Goal: Task Accomplishment & Management: Manage account settings

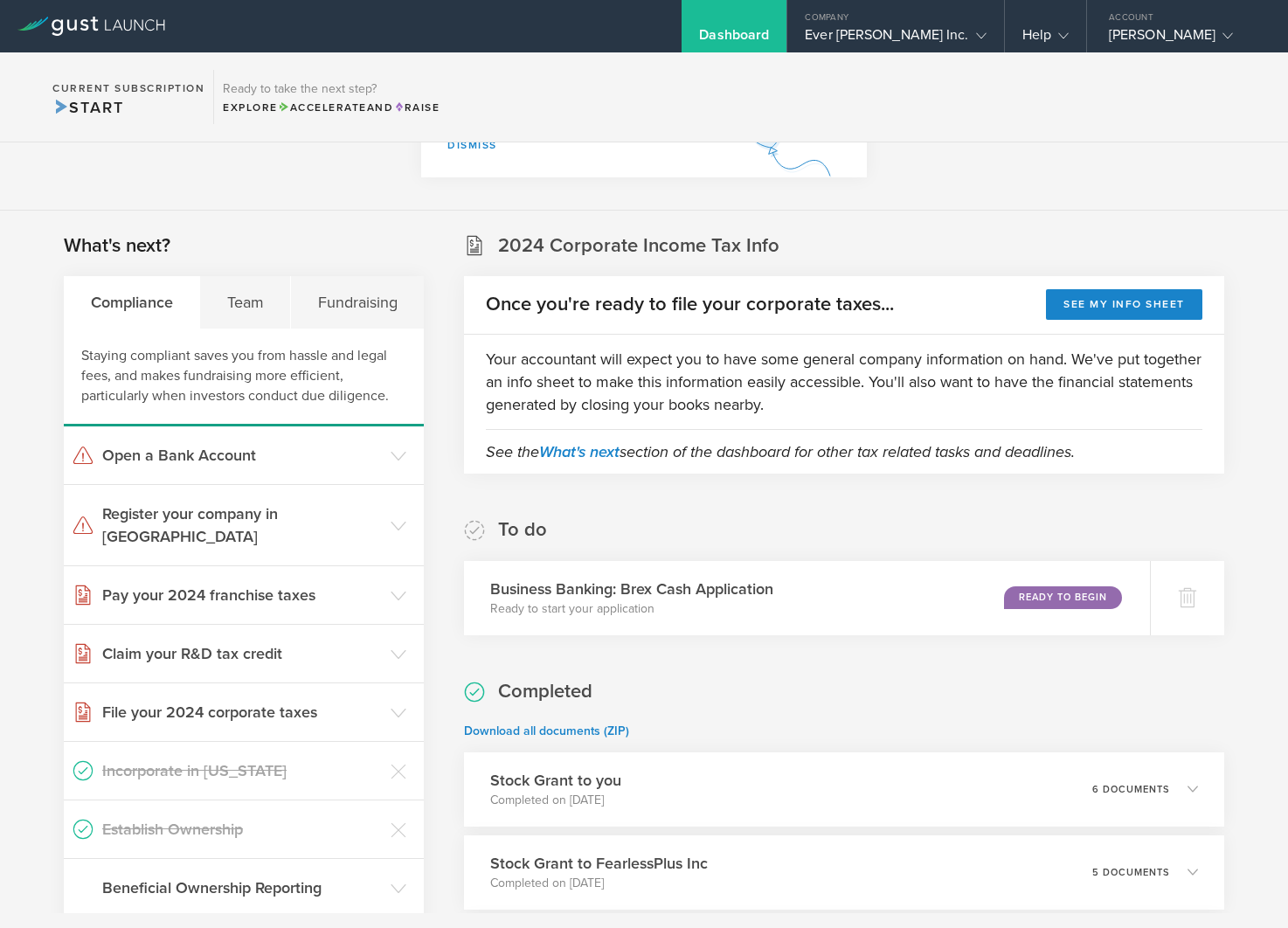
scroll to position [195, 0]
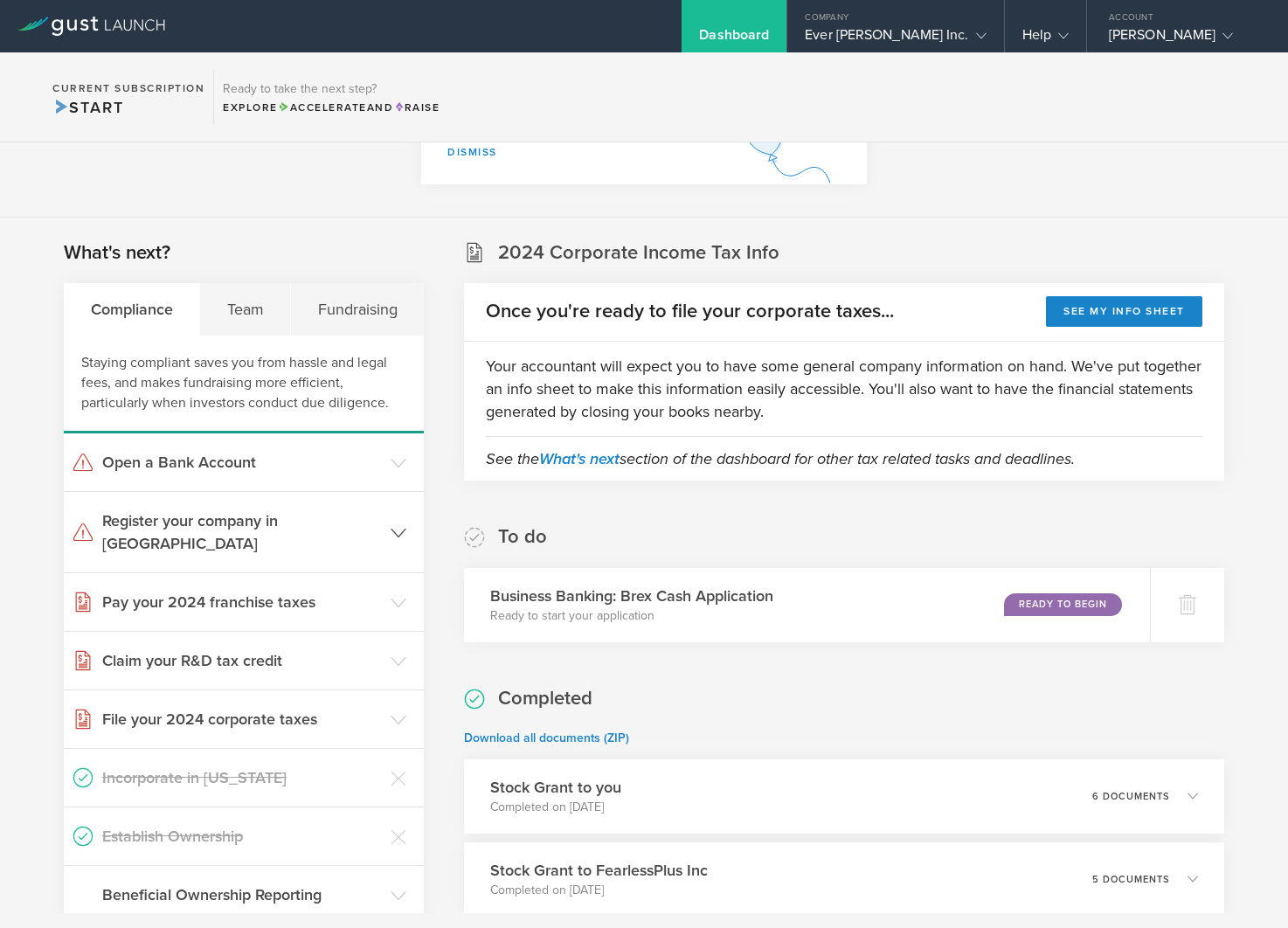
click at [403, 528] on polyline at bounding box center [398, 532] width 14 height 8
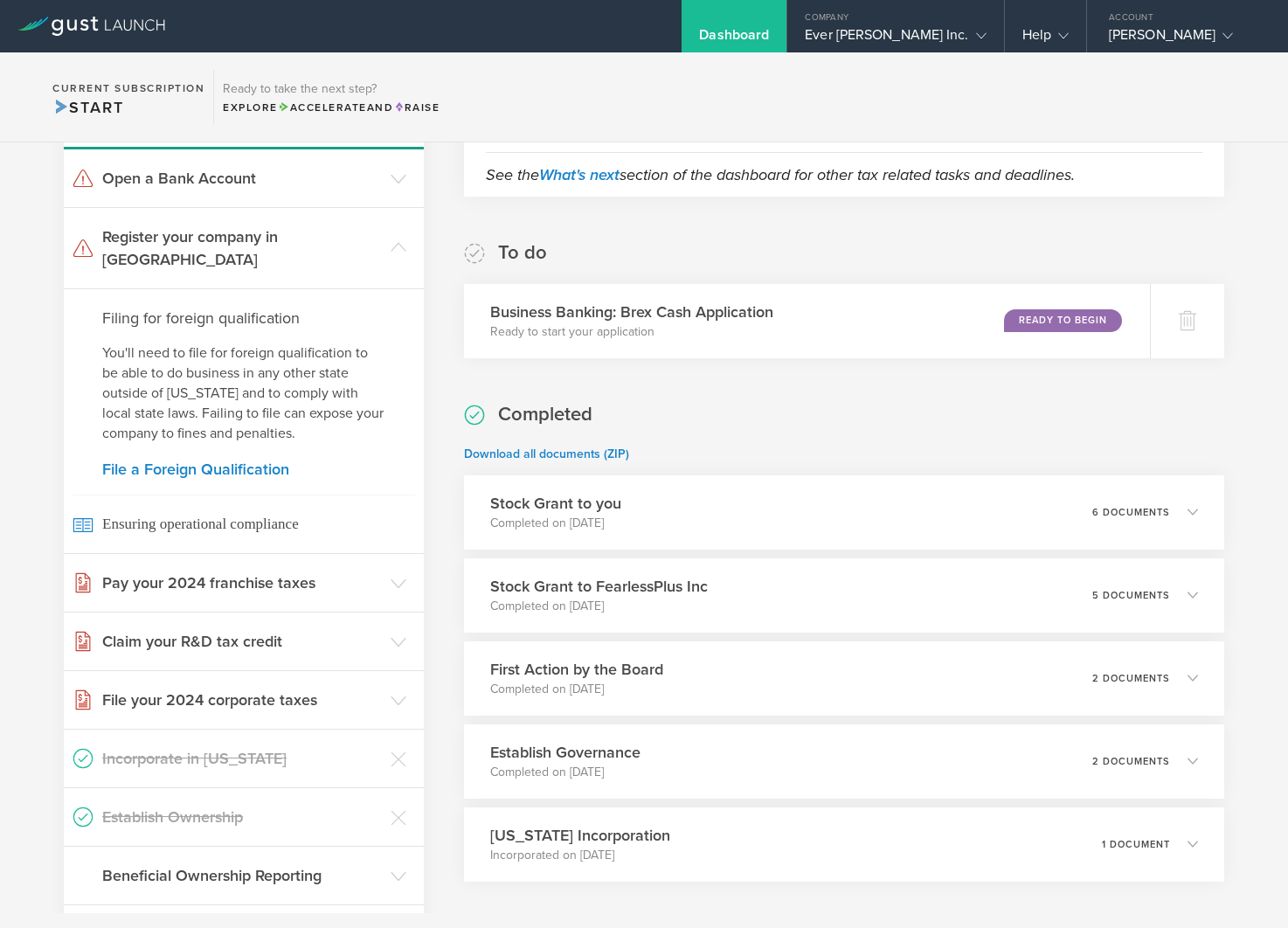
scroll to position [505, 0]
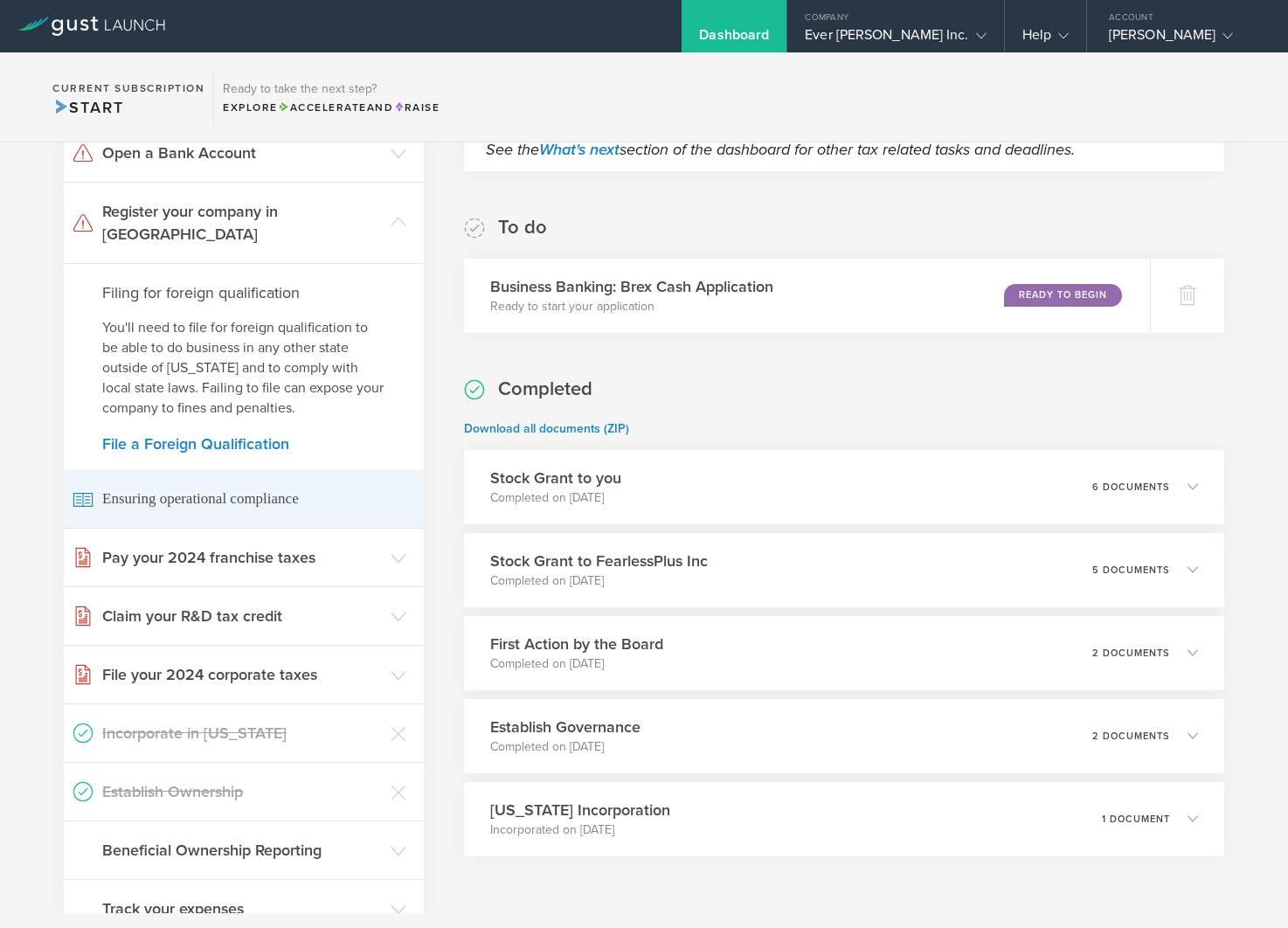
click at [162, 470] on span "Ensuring operational compliance" at bounding box center [243, 498] width 342 height 58
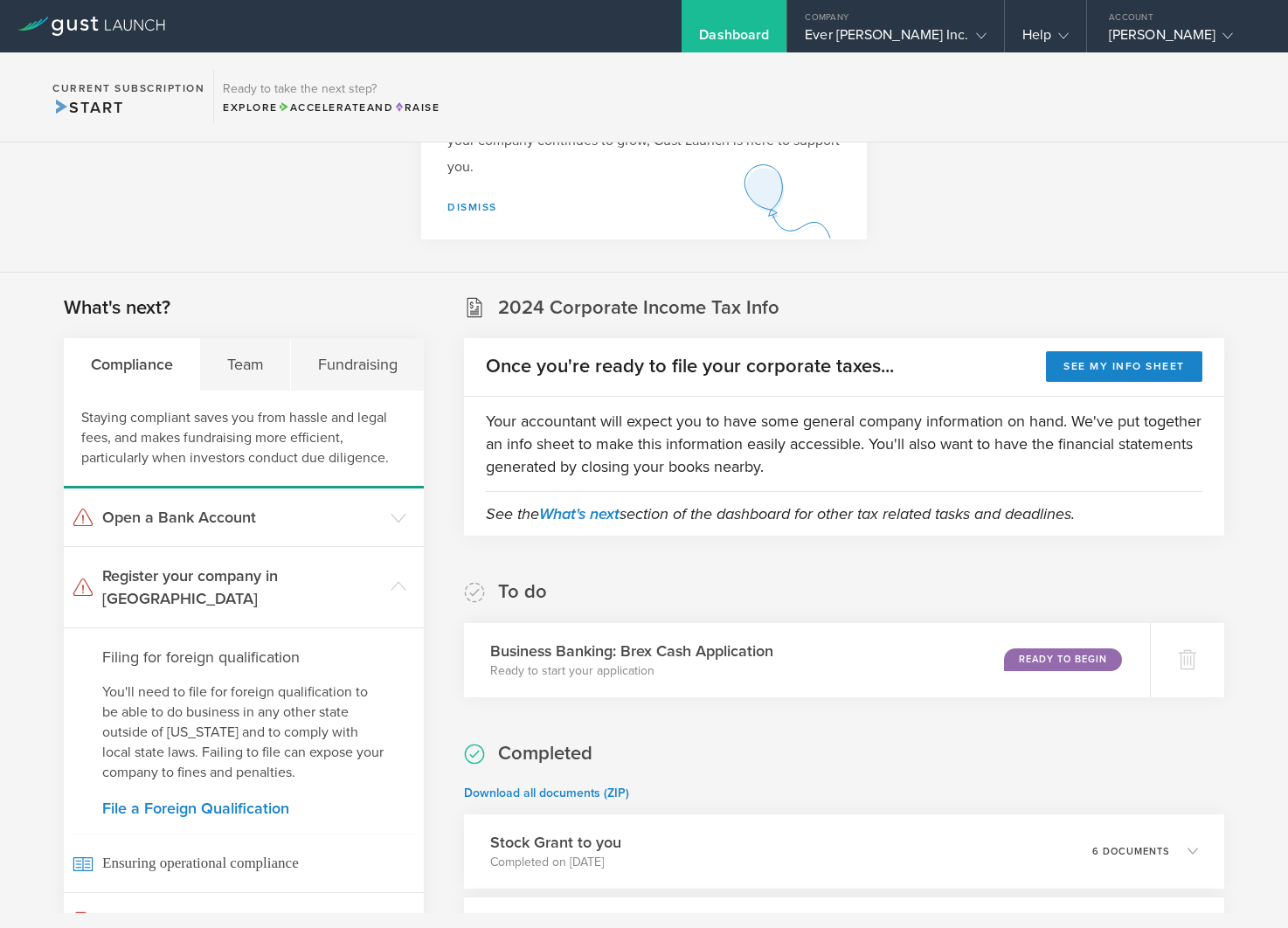
scroll to position [0, 0]
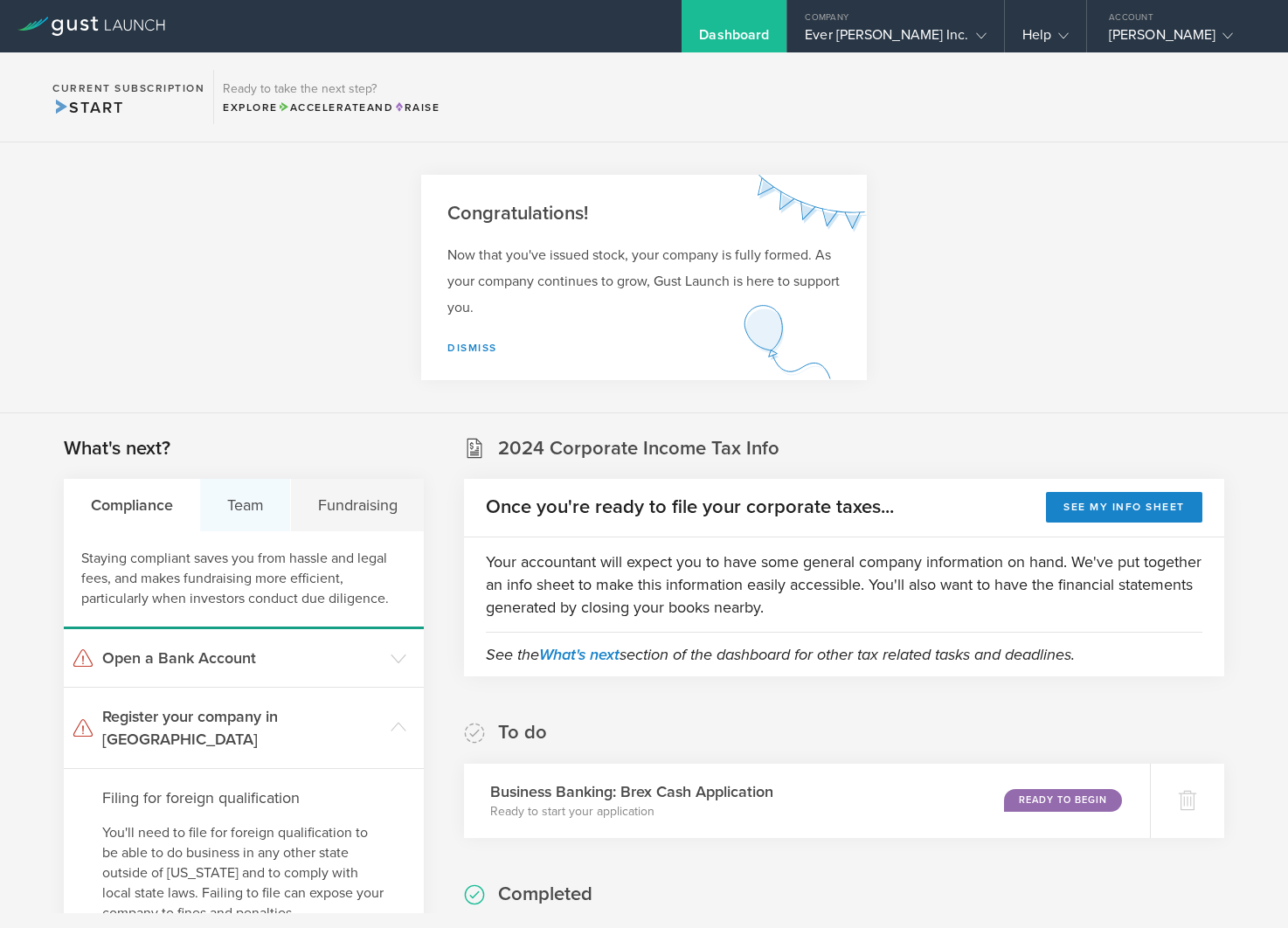
click at [256, 508] on div "Team" at bounding box center [246, 505] width 91 height 52
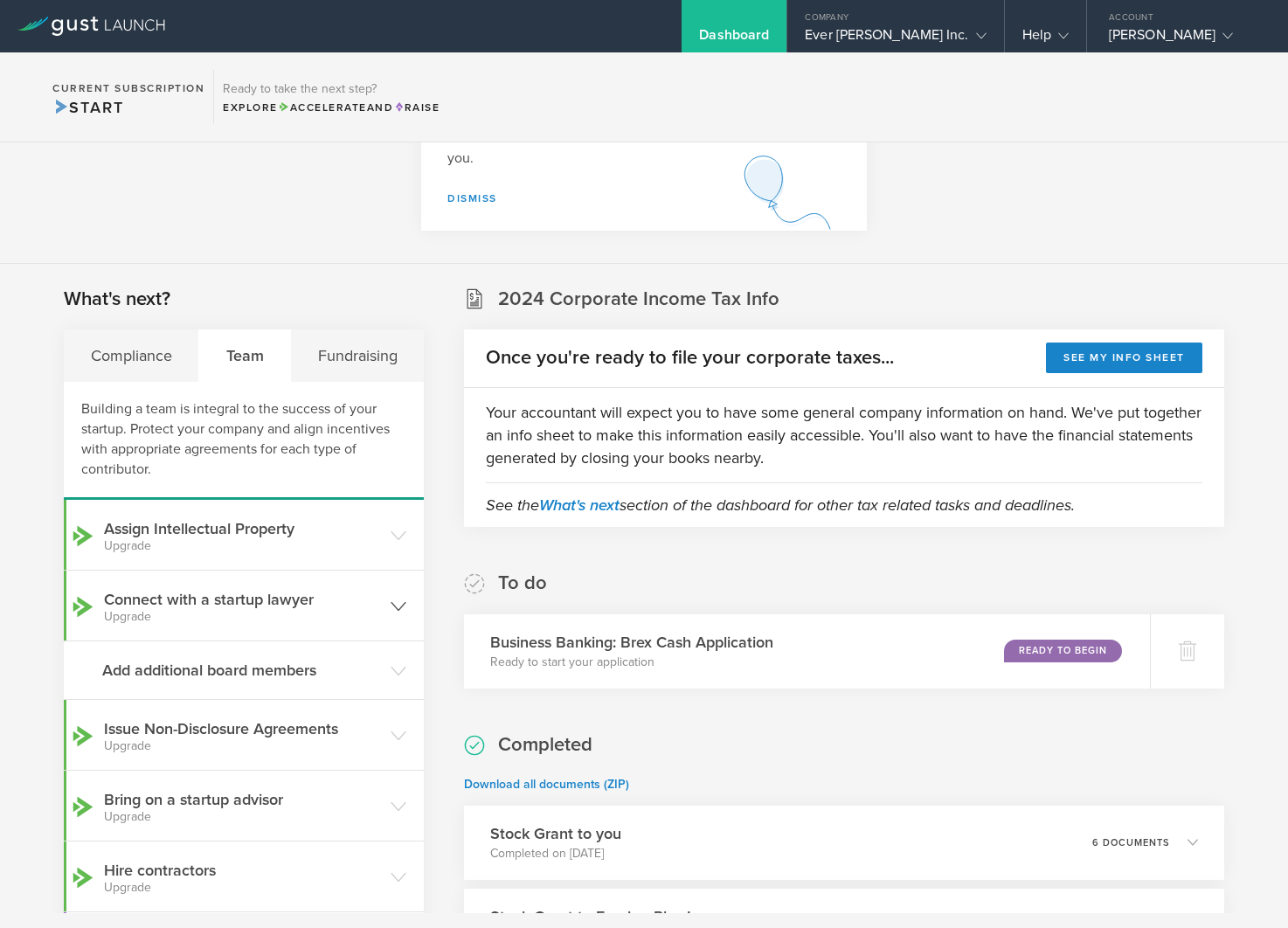
scroll to position [136, 0]
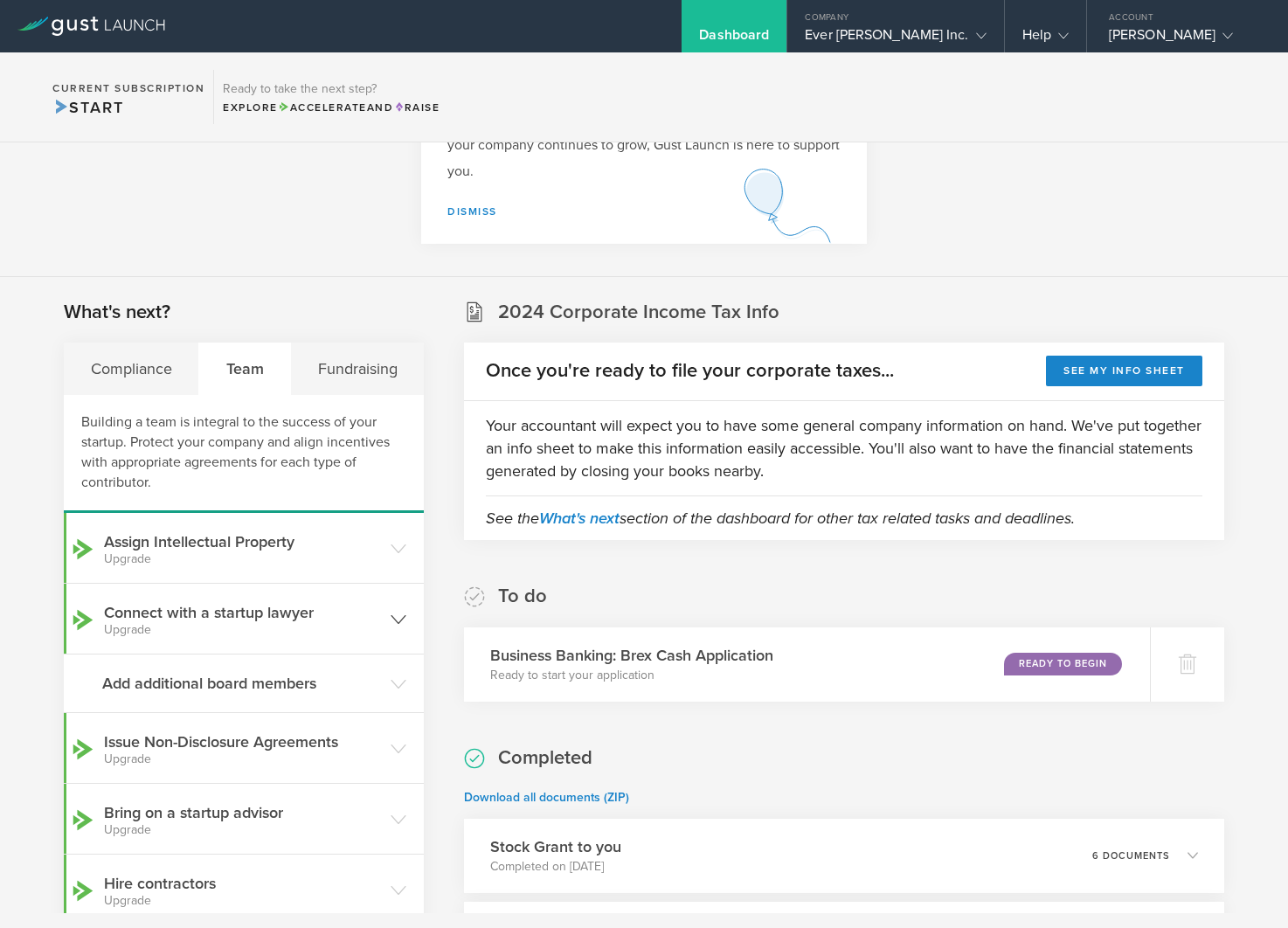
click at [401, 619] on polyline at bounding box center [398, 619] width 14 height 8
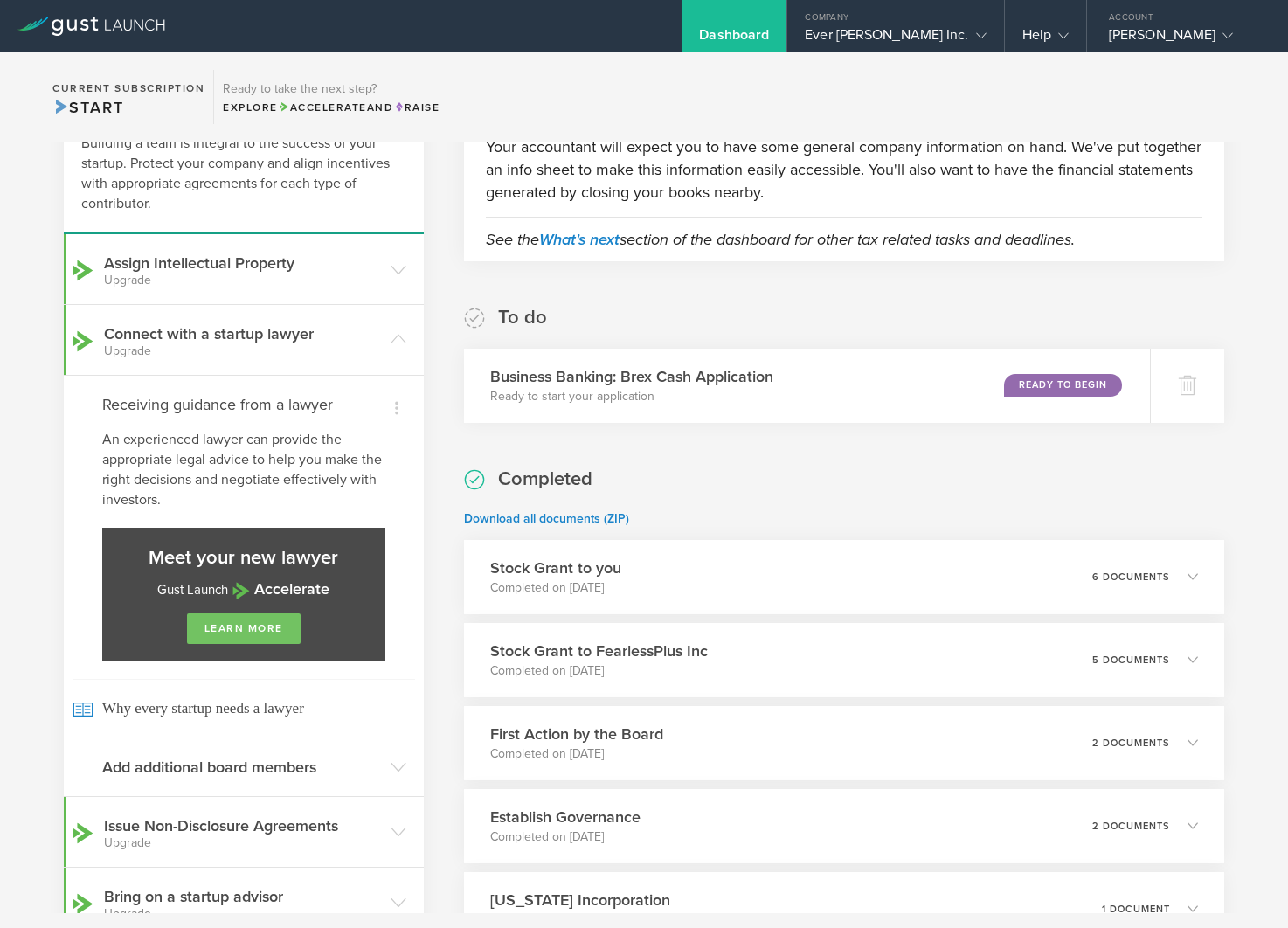
scroll to position [455, 0]
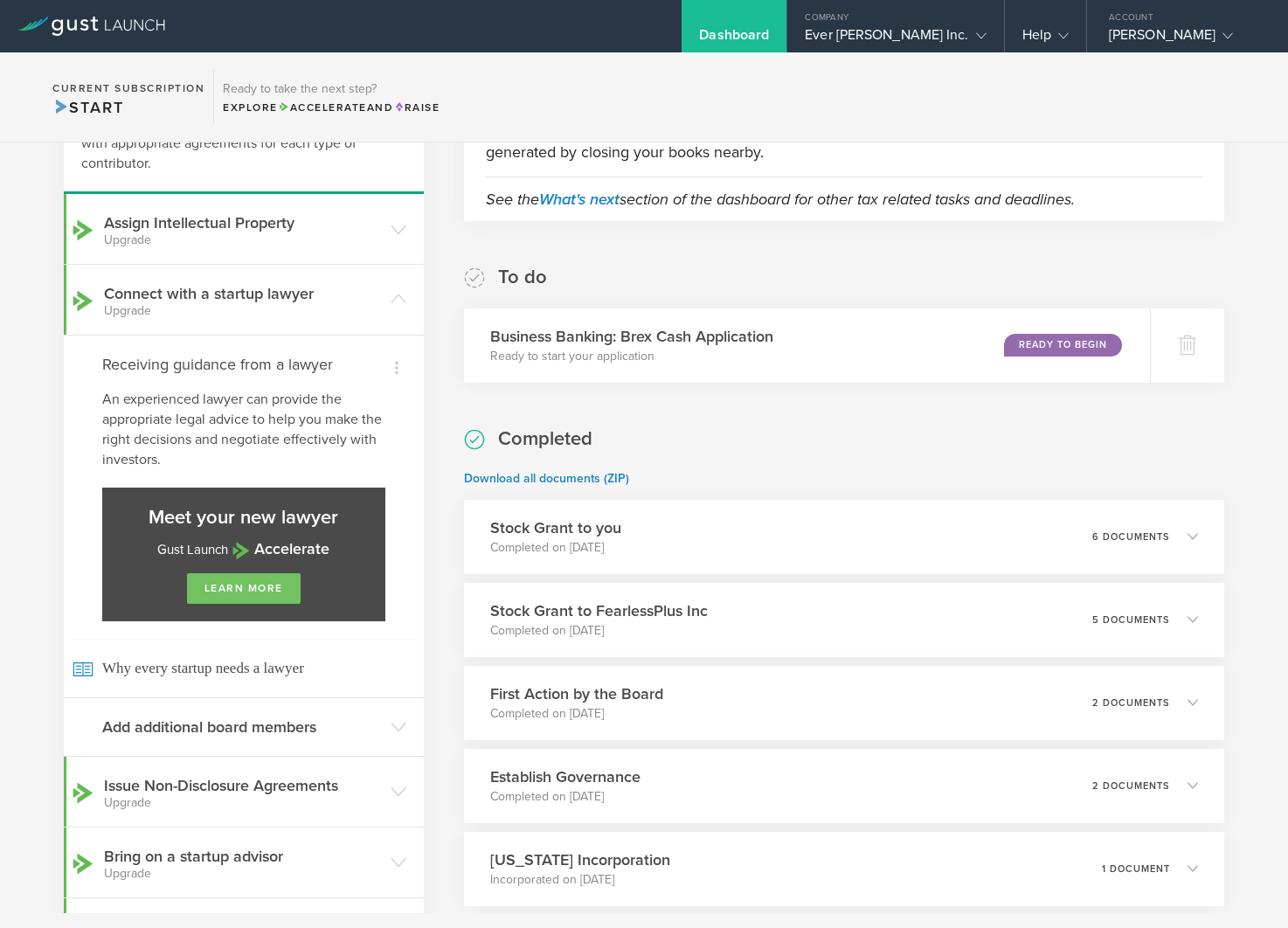
click at [246, 597] on link "learn more" at bounding box center [244, 589] width 113 height 31
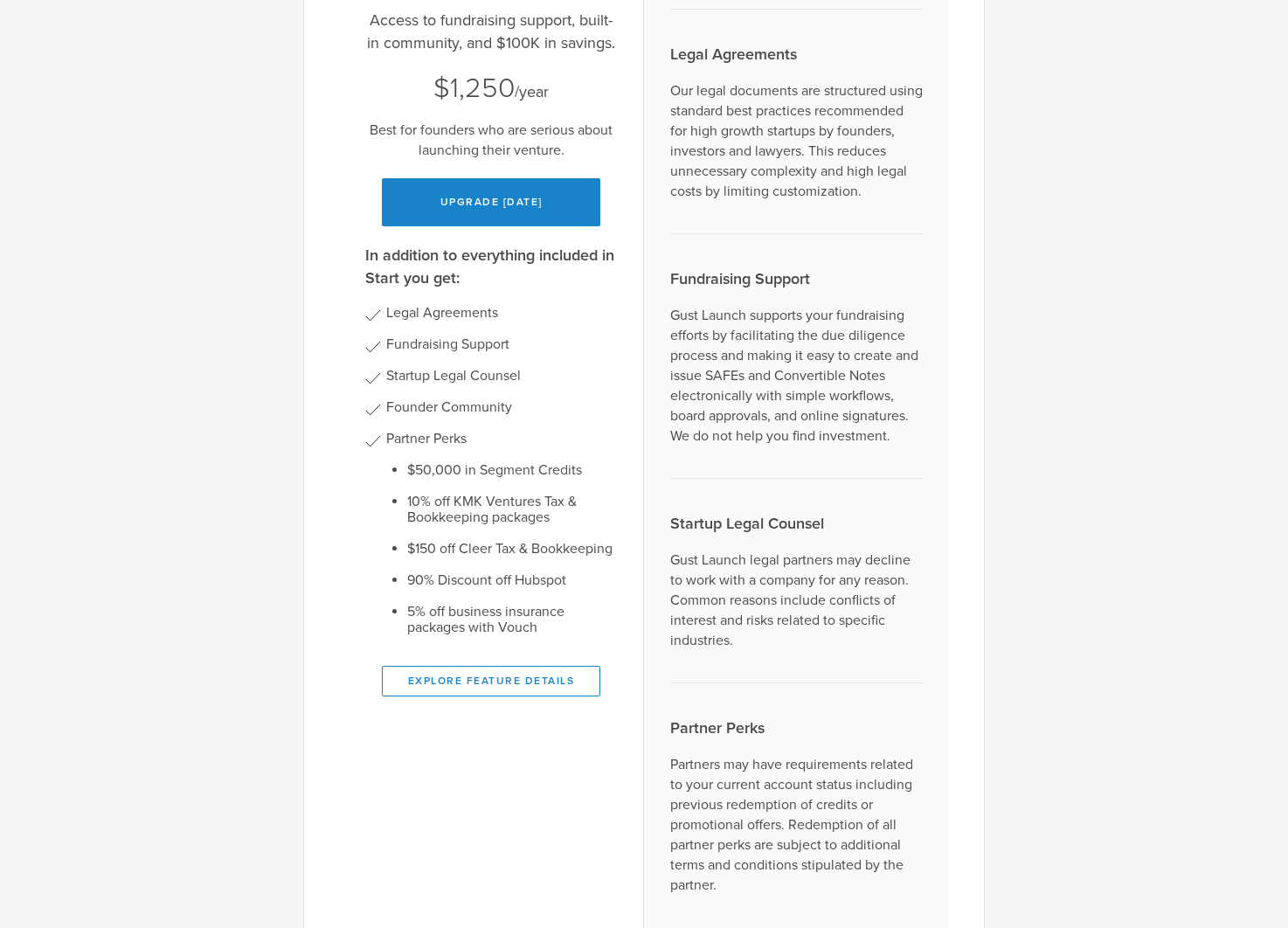
scroll to position [276, 0]
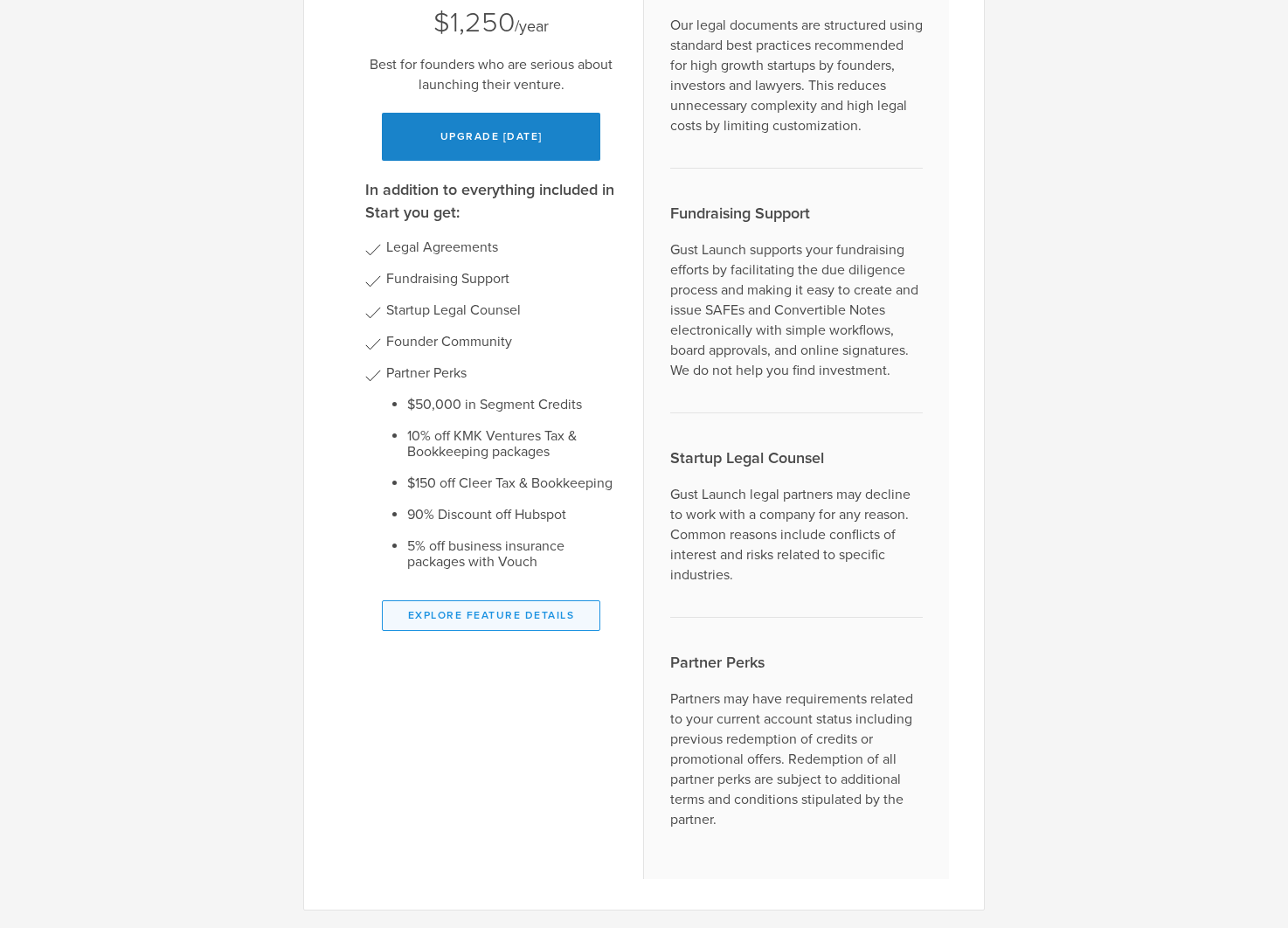
click at [496, 600] on button "Explore Feature Details" at bounding box center [490, 616] width 218 height 31
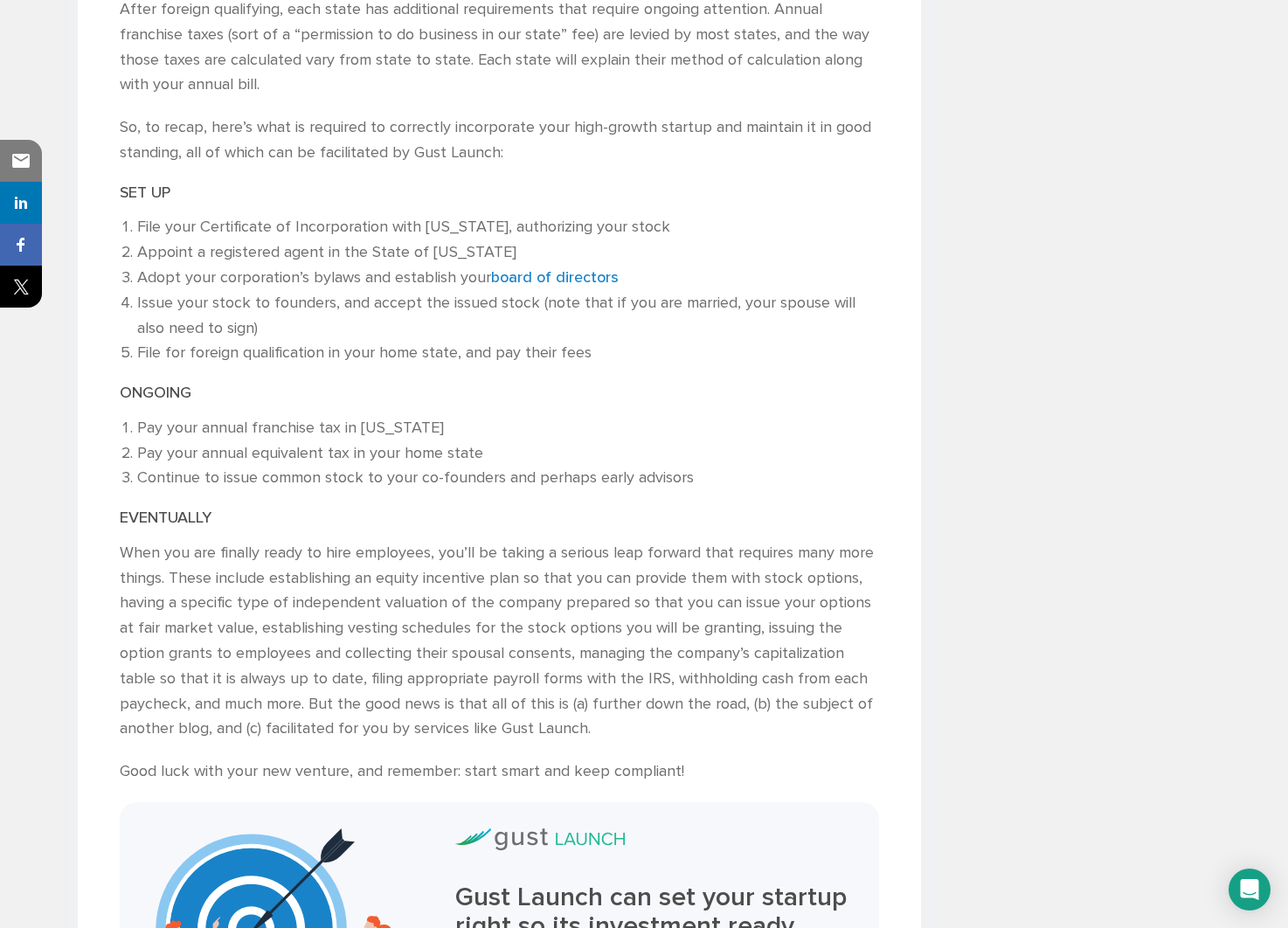
scroll to position [2539, 0]
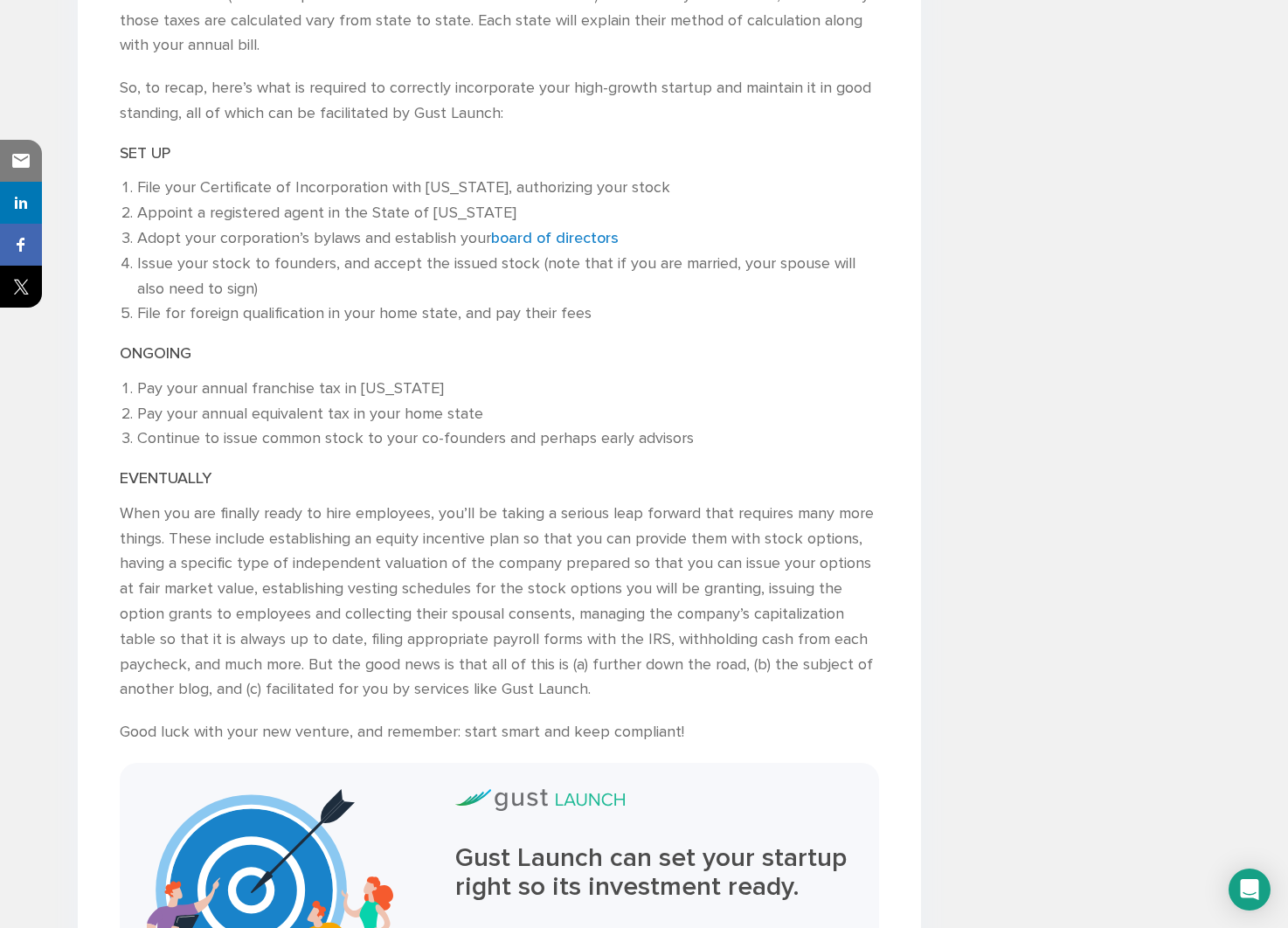
click at [344, 301] on li "File for foreign qualification in your home state, and pay their fees" at bounding box center [508, 314] width 742 height 26
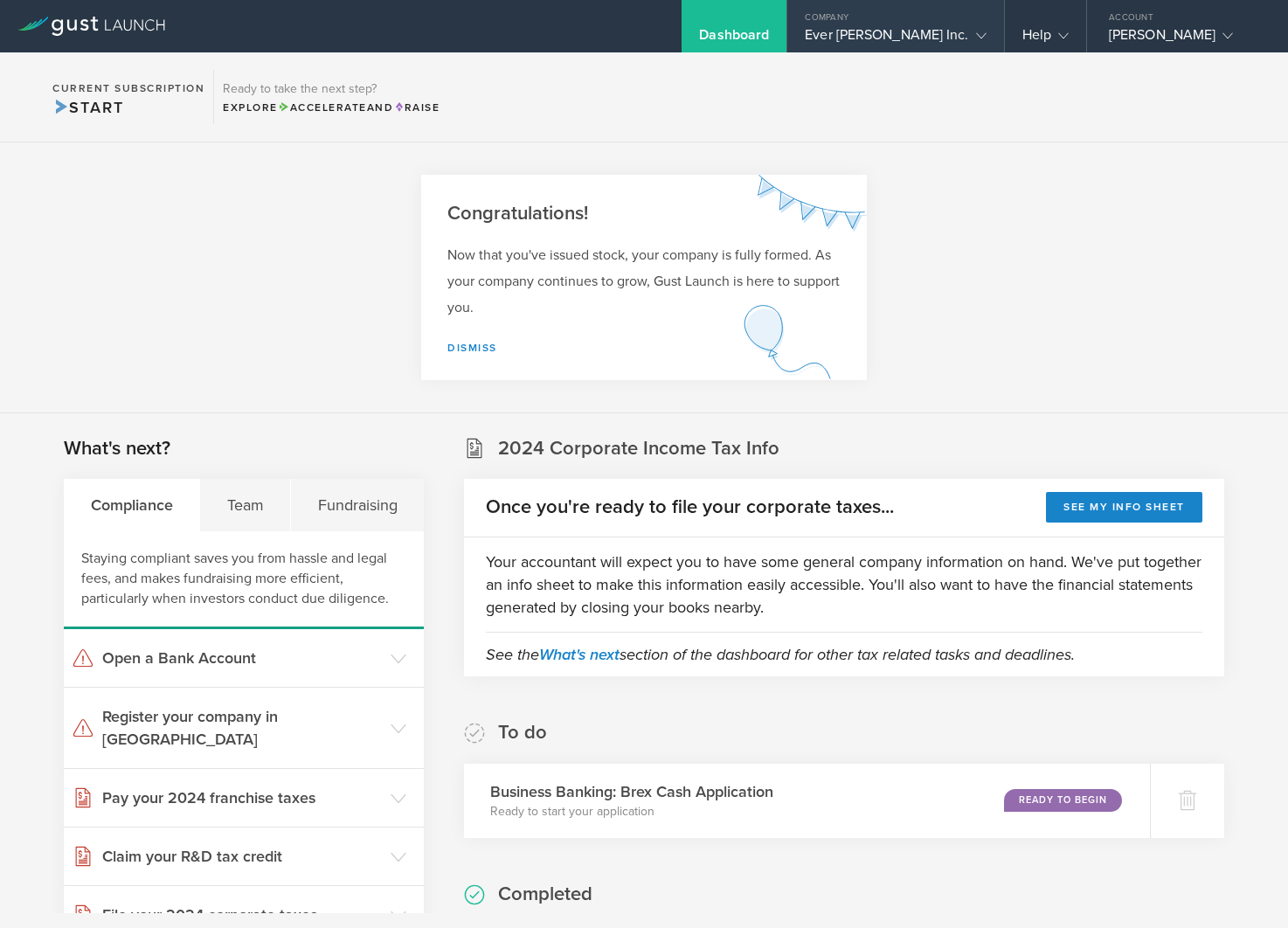
click at [969, 27] on gust-icon at bounding box center [978, 35] width 17 height 17
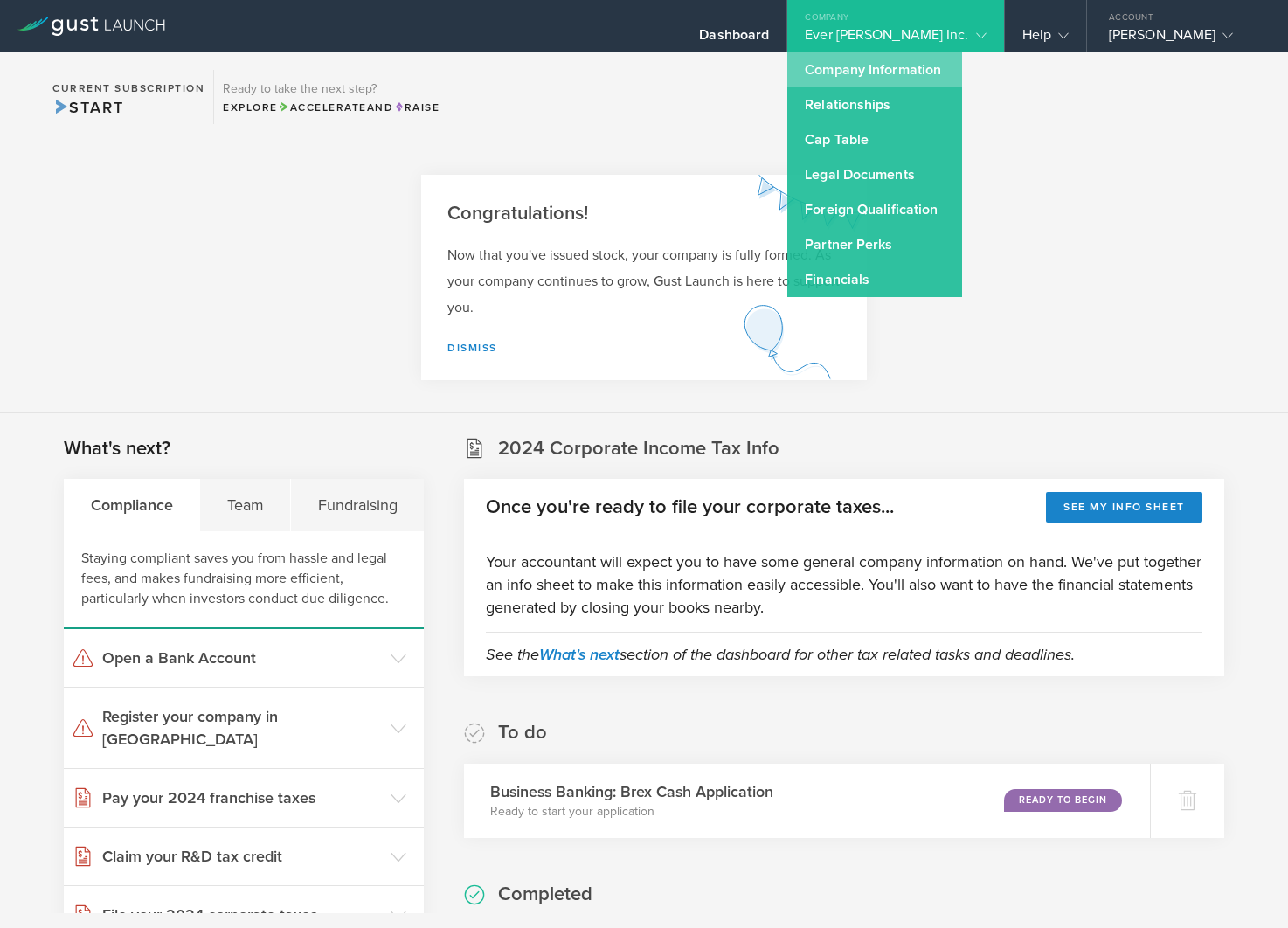
click at [927, 68] on link "Company Information" at bounding box center [874, 69] width 174 height 35
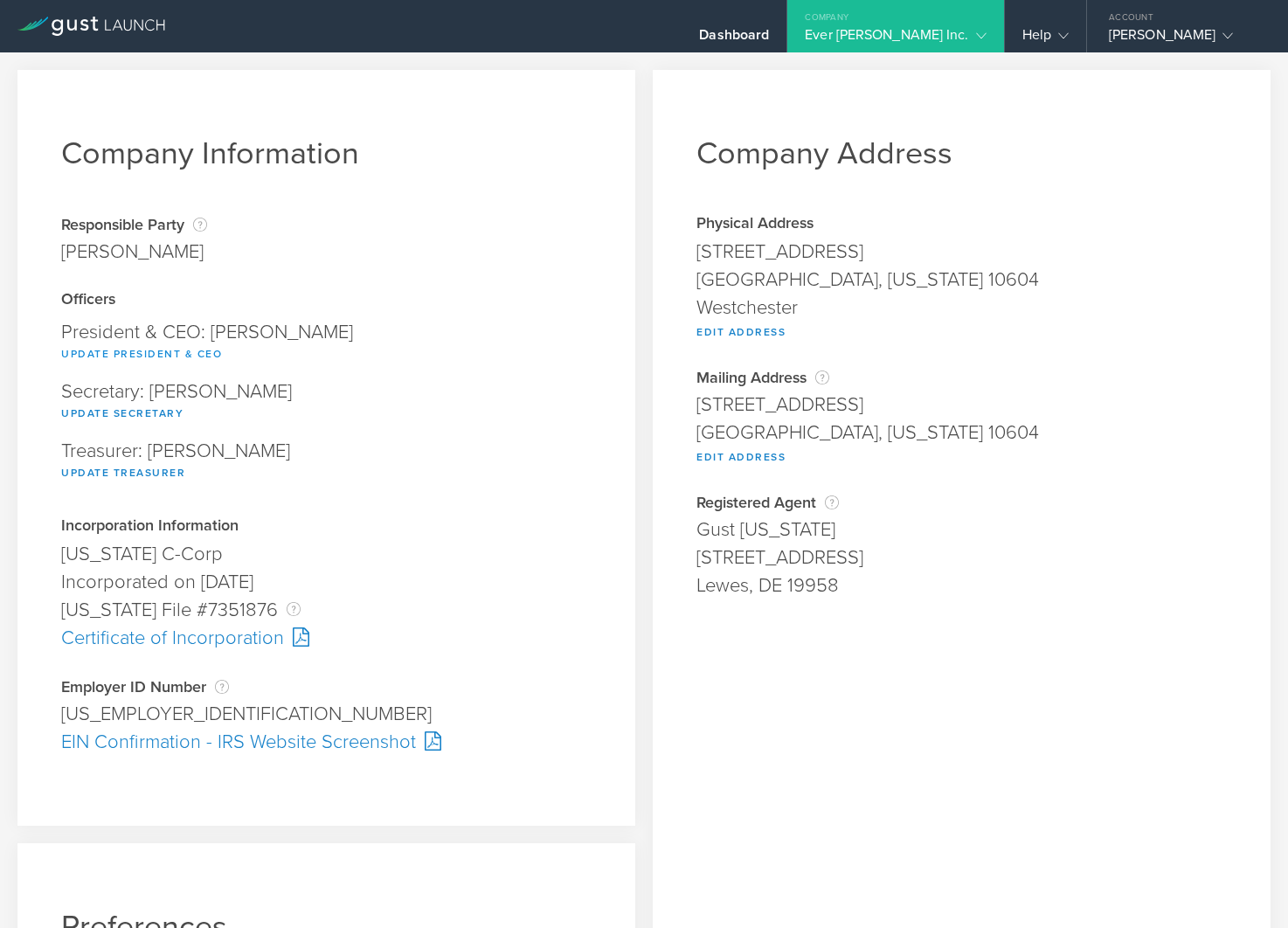
click at [129, 358] on button "Update President & CEO" at bounding box center [141, 353] width 161 height 21
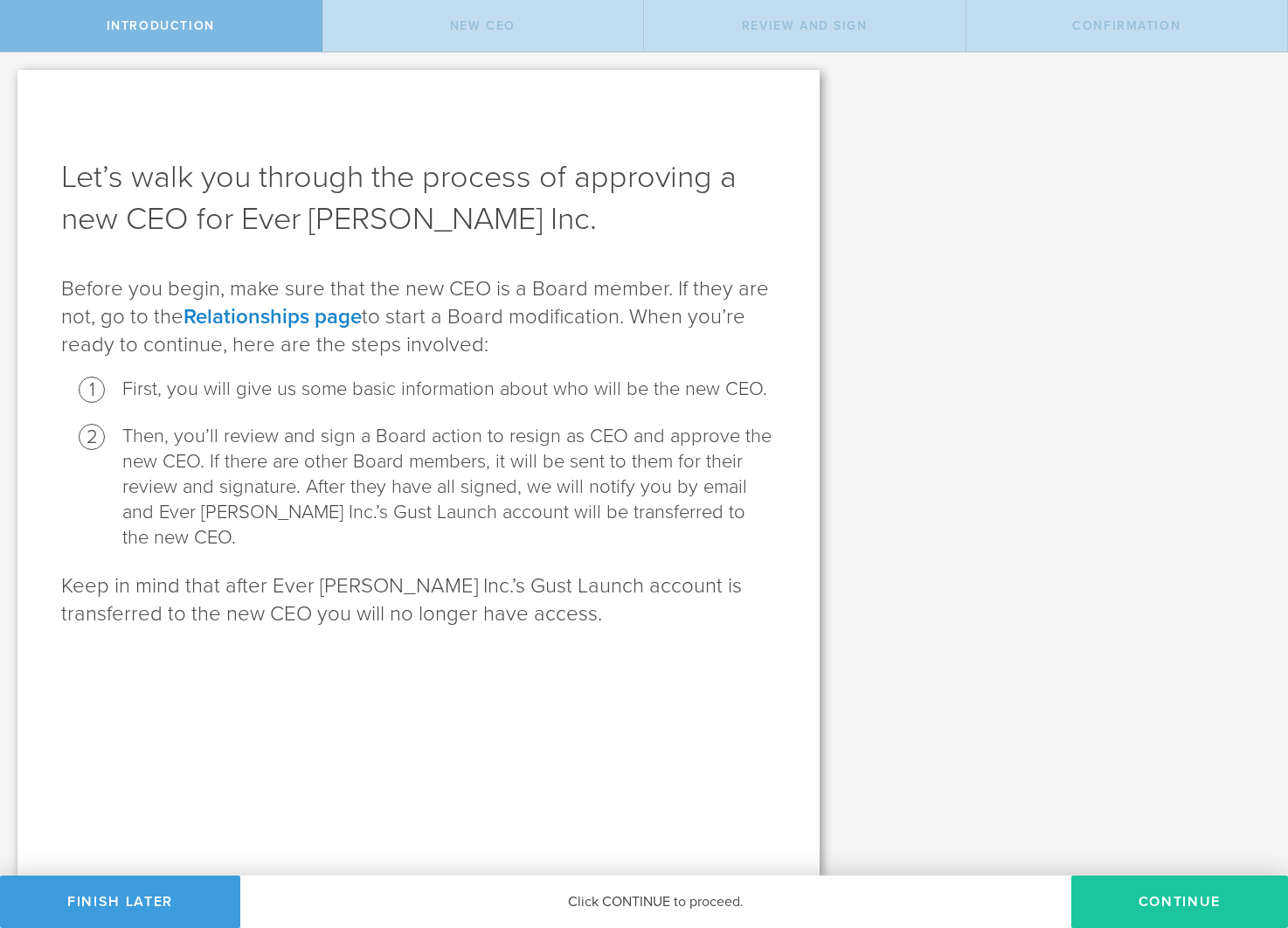
click at [1168, 893] on button "Continue" at bounding box center [1179, 901] width 216 height 52
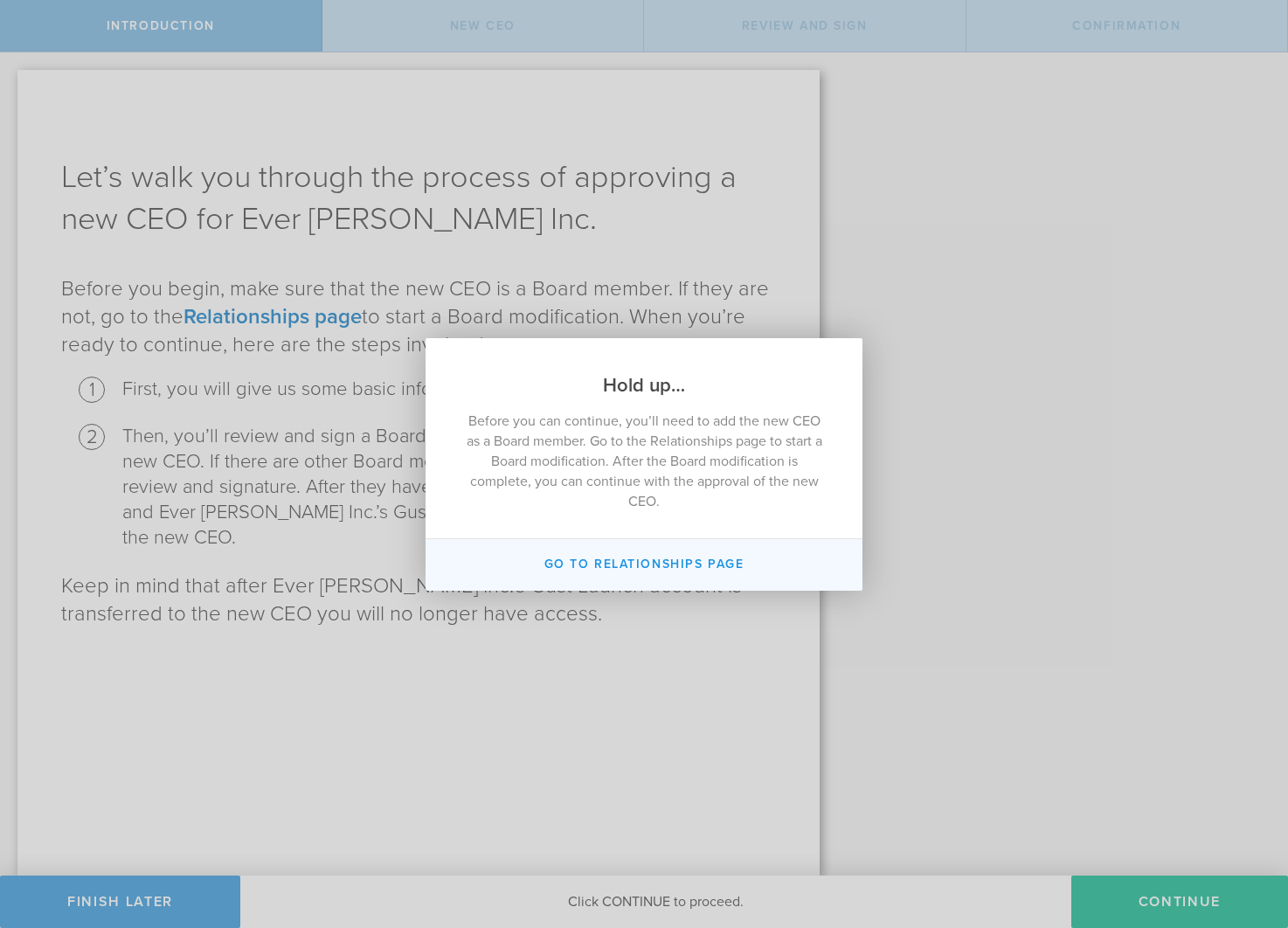
click at [635, 558] on button "Go to Relationships page" at bounding box center [644, 565] width 437 height 51
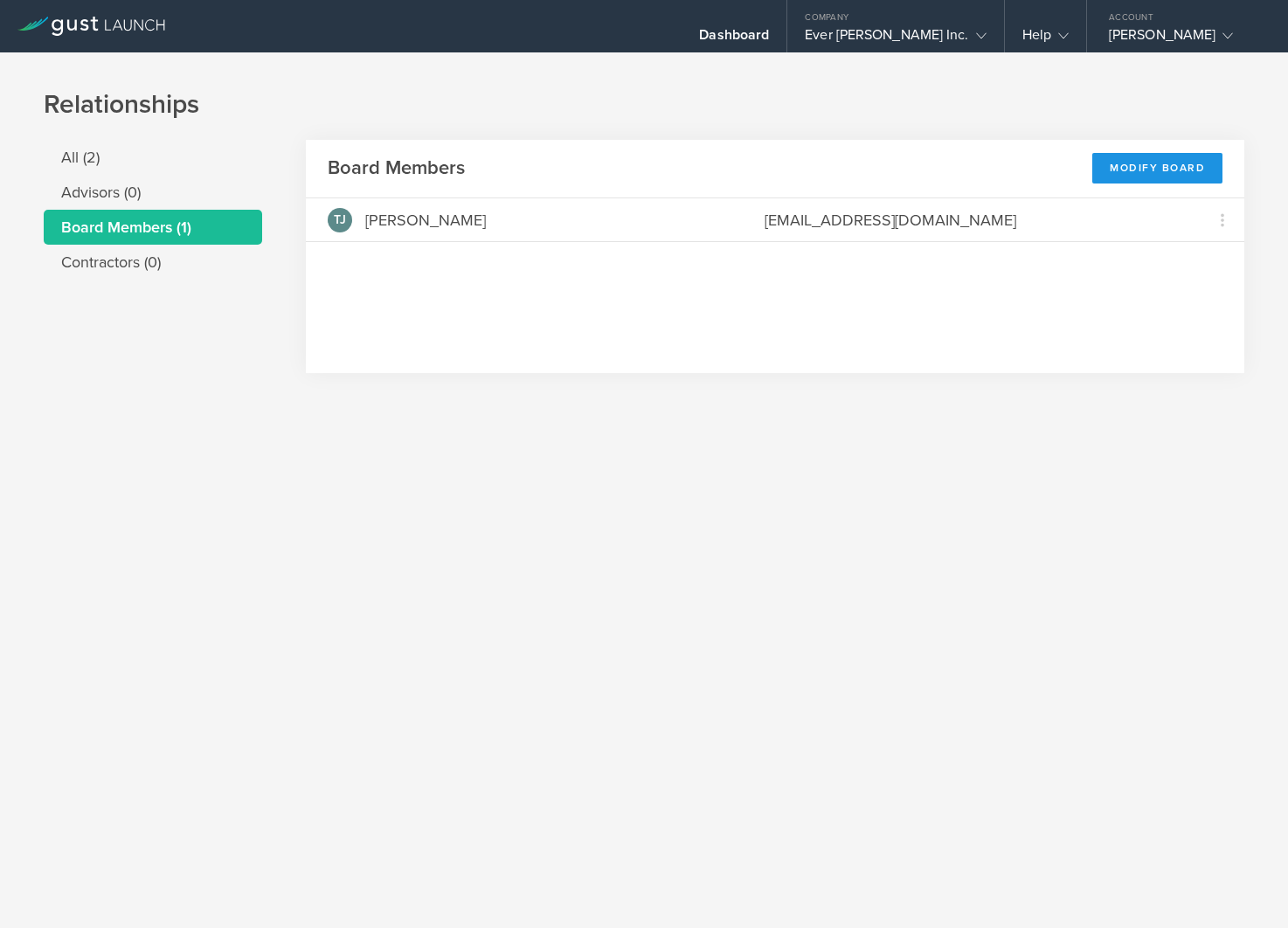
click at [1145, 166] on div "Modify Board" at bounding box center [1157, 169] width 131 height 31
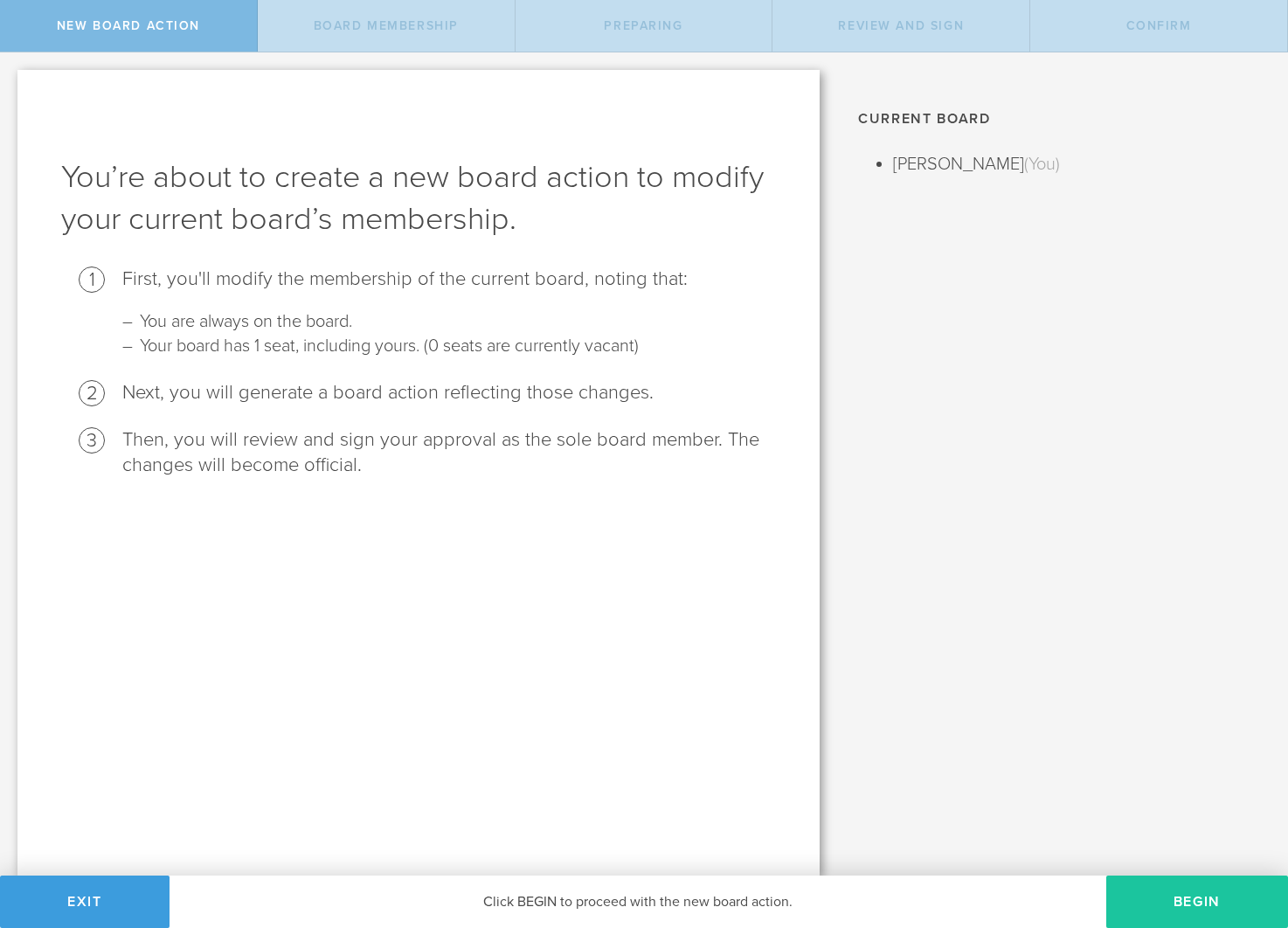
click at [1184, 892] on button "Begin" at bounding box center [1197, 901] width 182 height 52
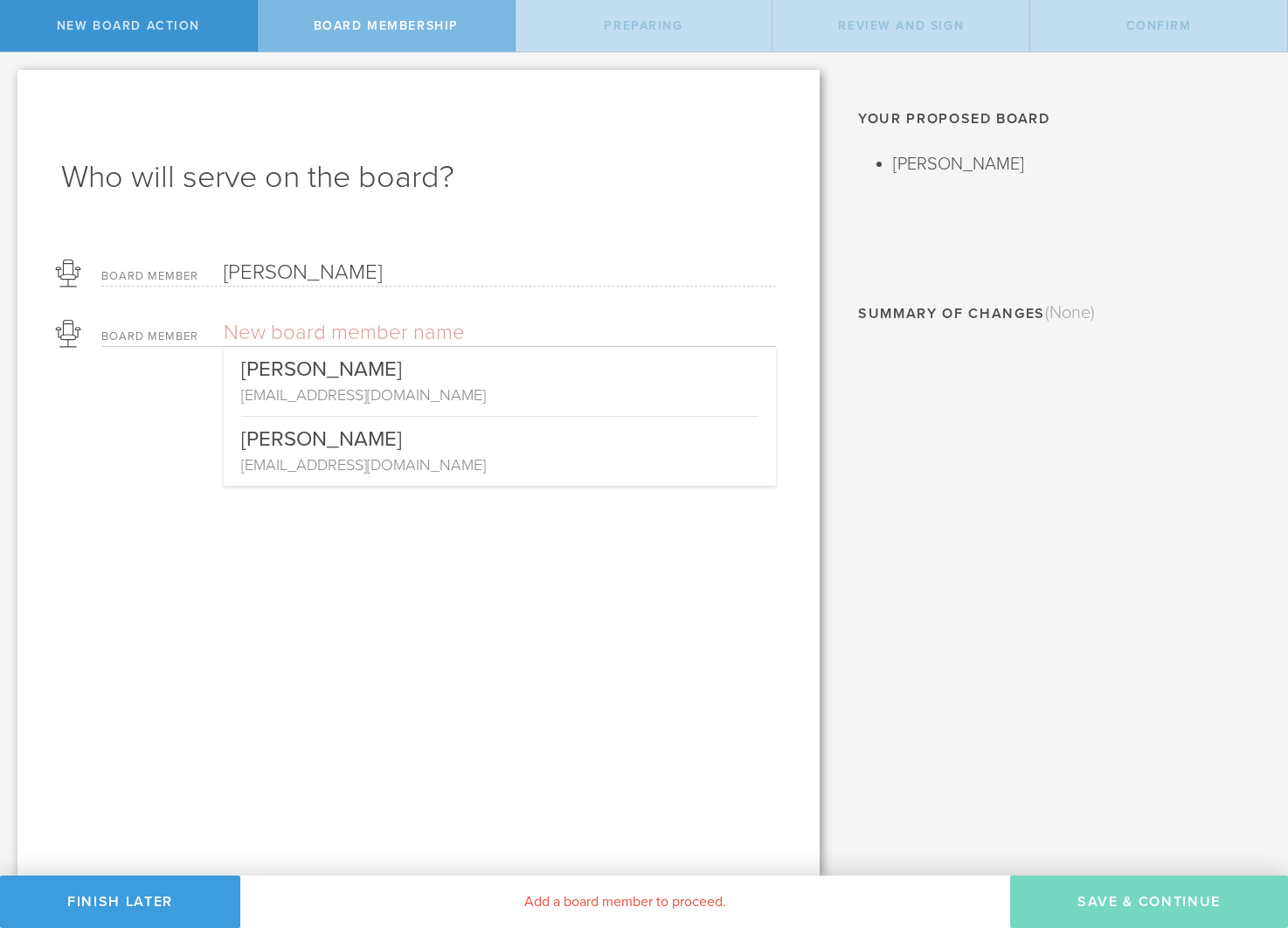
click at [288, 332] on input "text" at bounding box center [438, 332] width 430 height 26
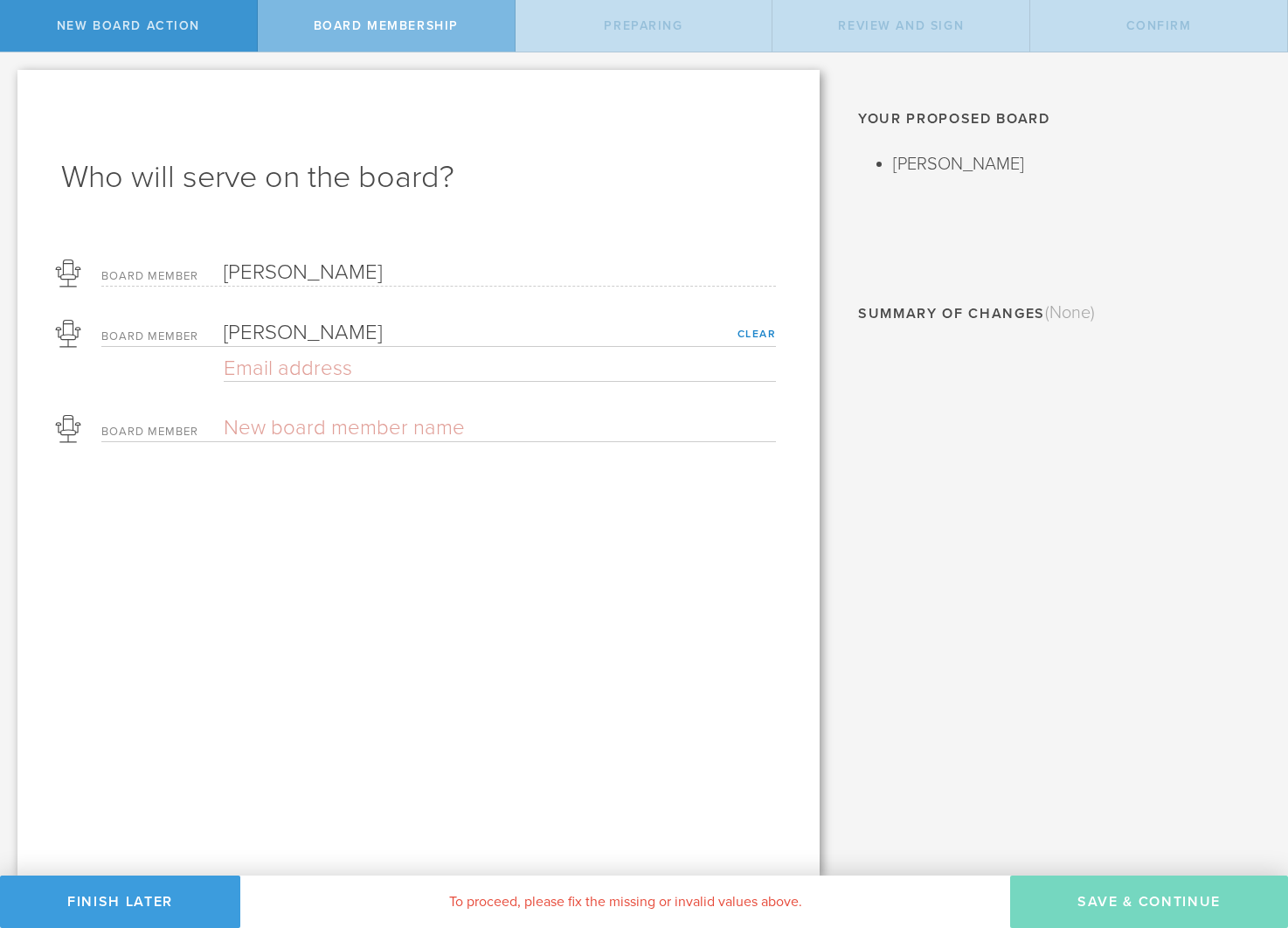
type input "[PERSON_NAME]"
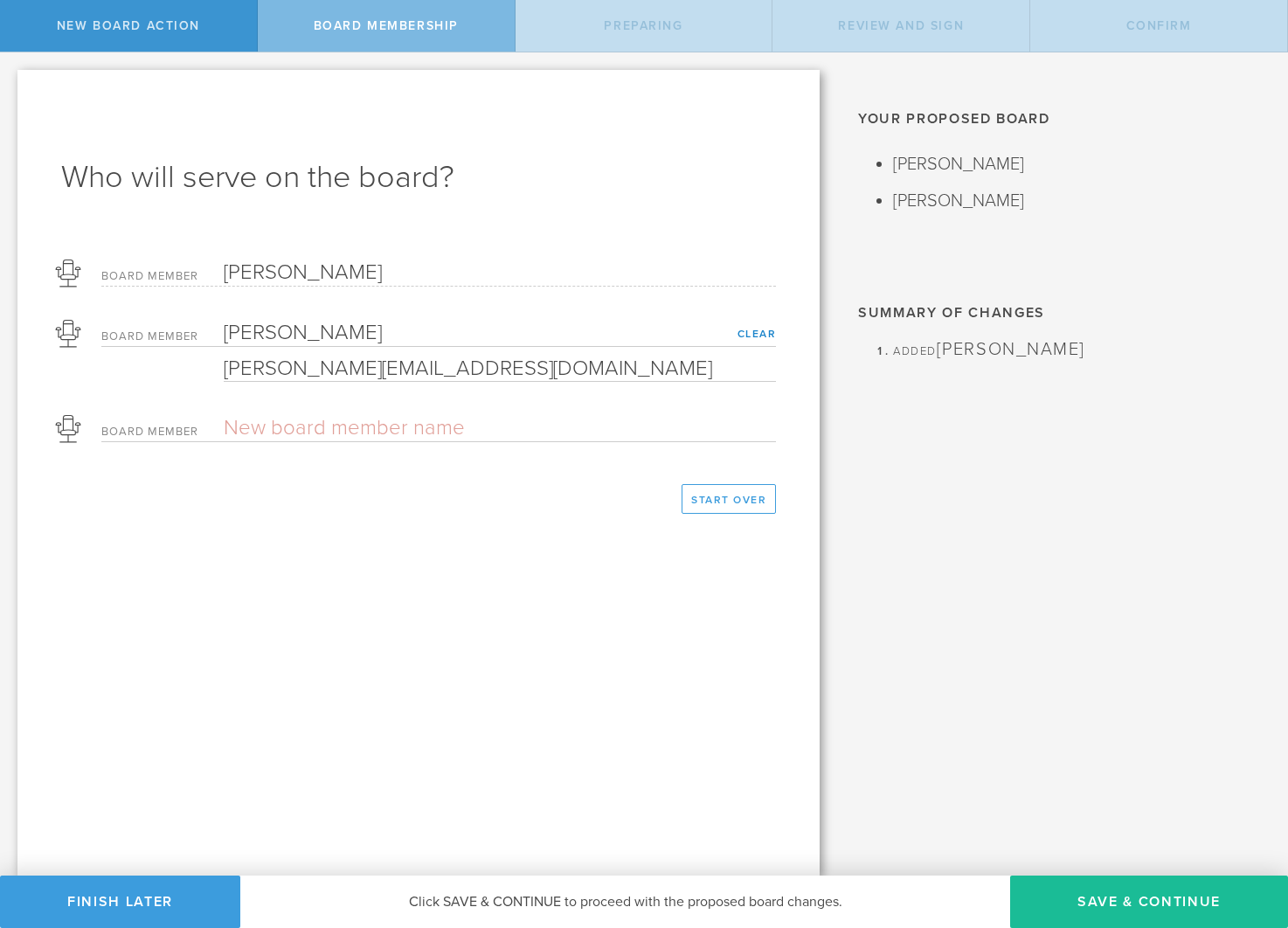
type input "[PERSON_NAME][EMAIL_ADDRESS][DOMAIN_NAME]"
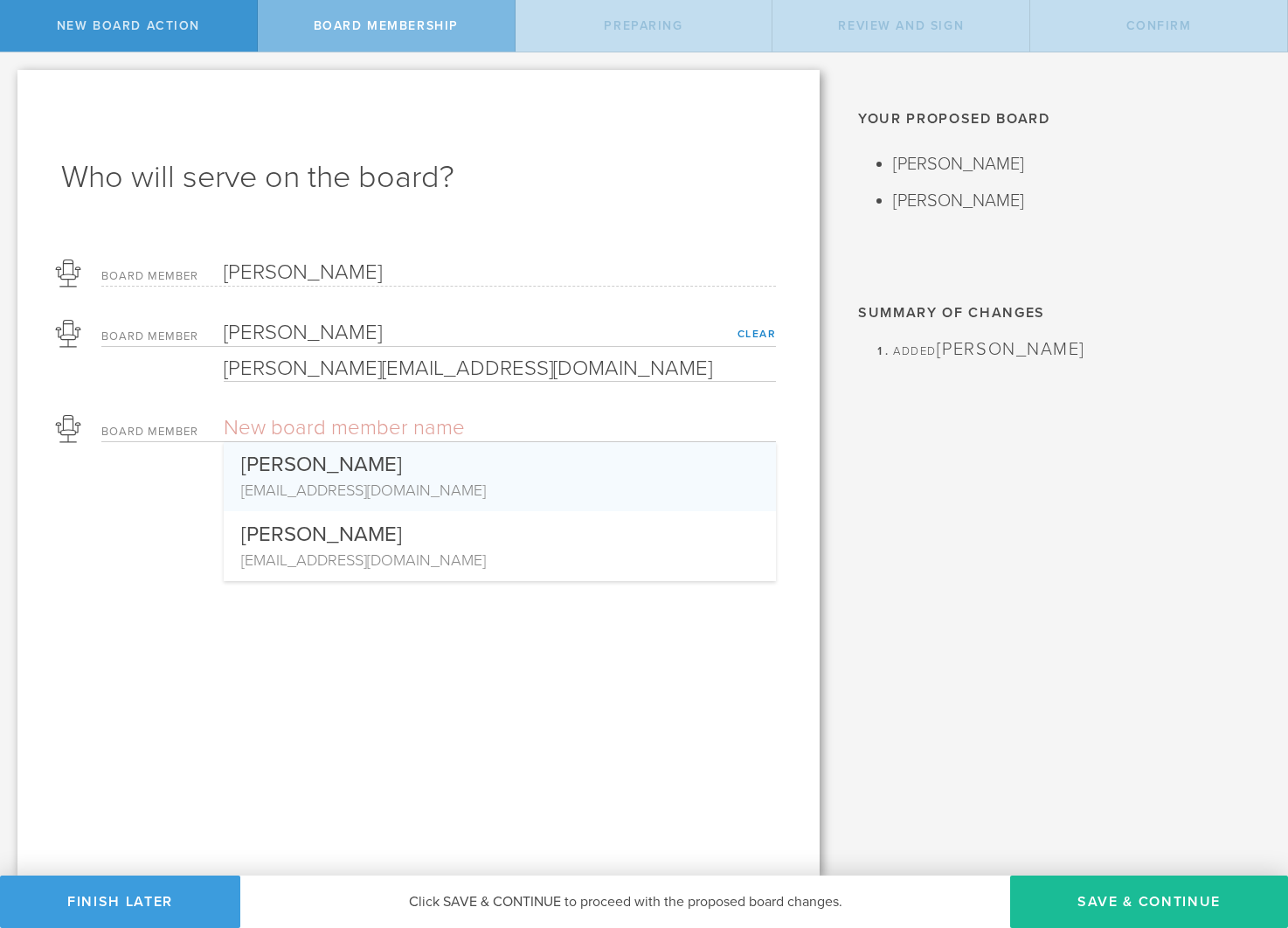
click at [141, 601] on div "Who will serve on the board? Board Member Todd Joseph Alessandro Board Member M…" at bounding box center [418, 473] width 802 height 806
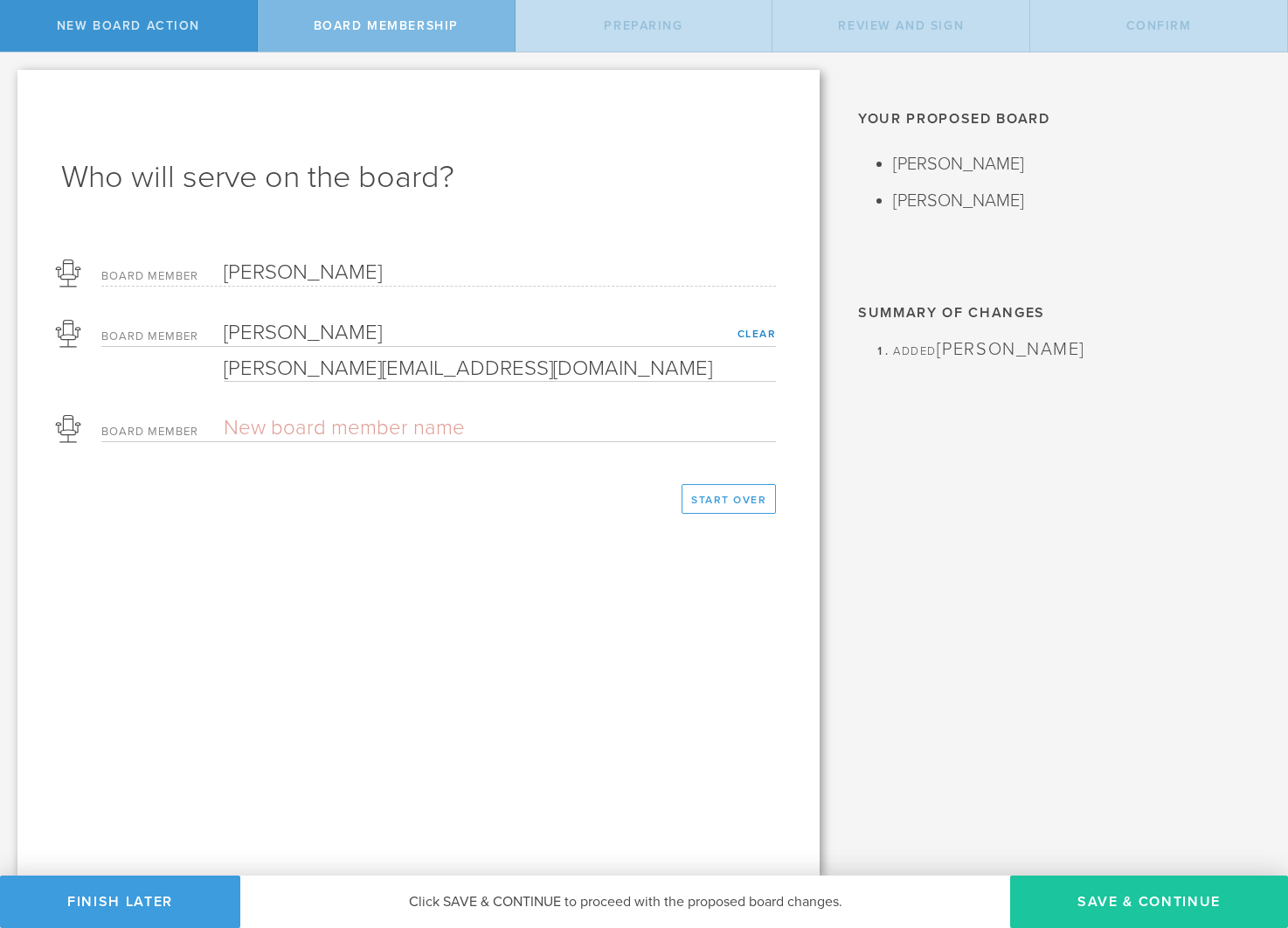
click at [1132, 901] on button "Save & Continue" at bounding box center [1149, 901] width 277 height 52
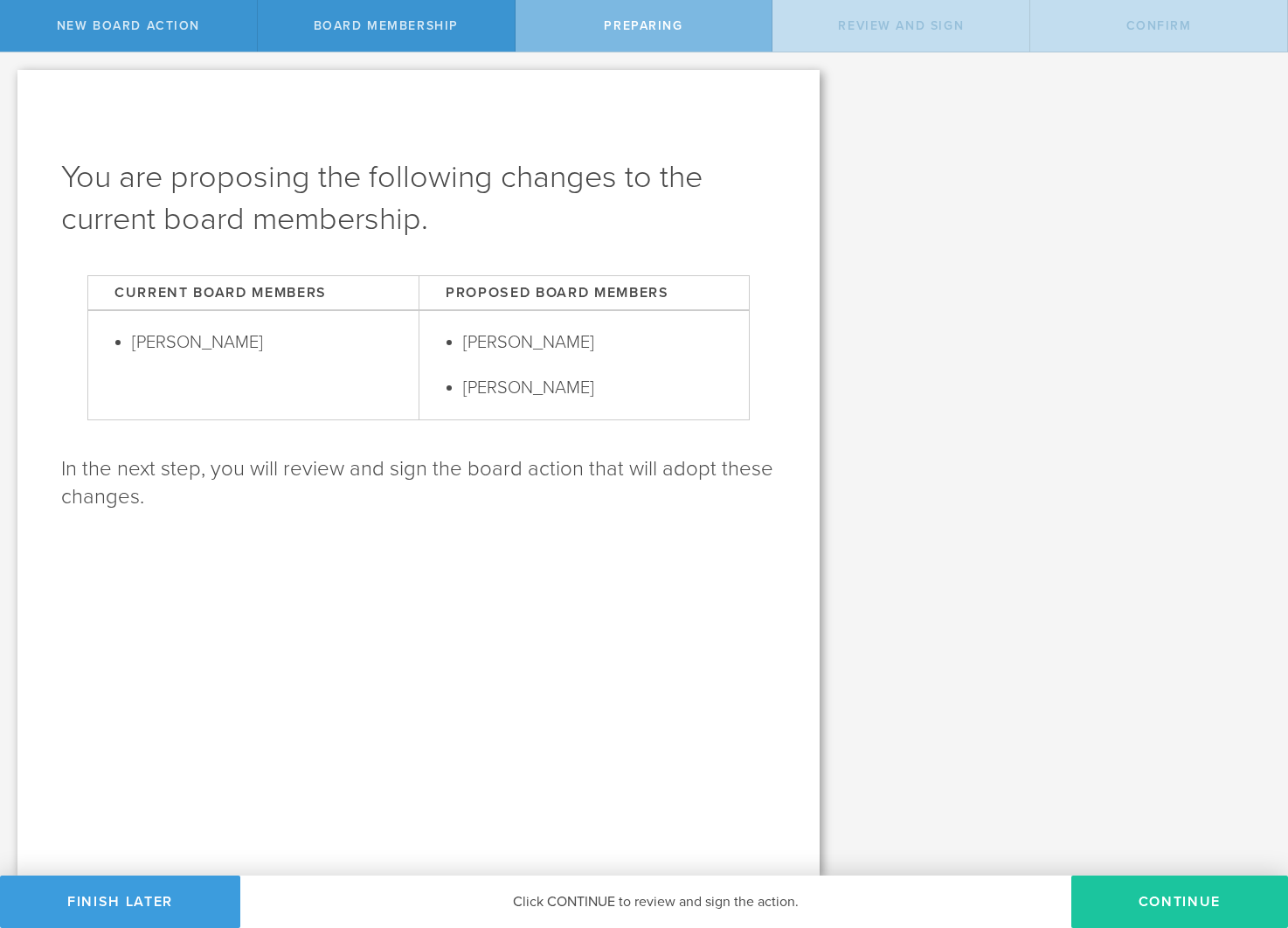
click at [1146, 902] on button "Continue" at bounding box center [1179, 901] width 216 height 52
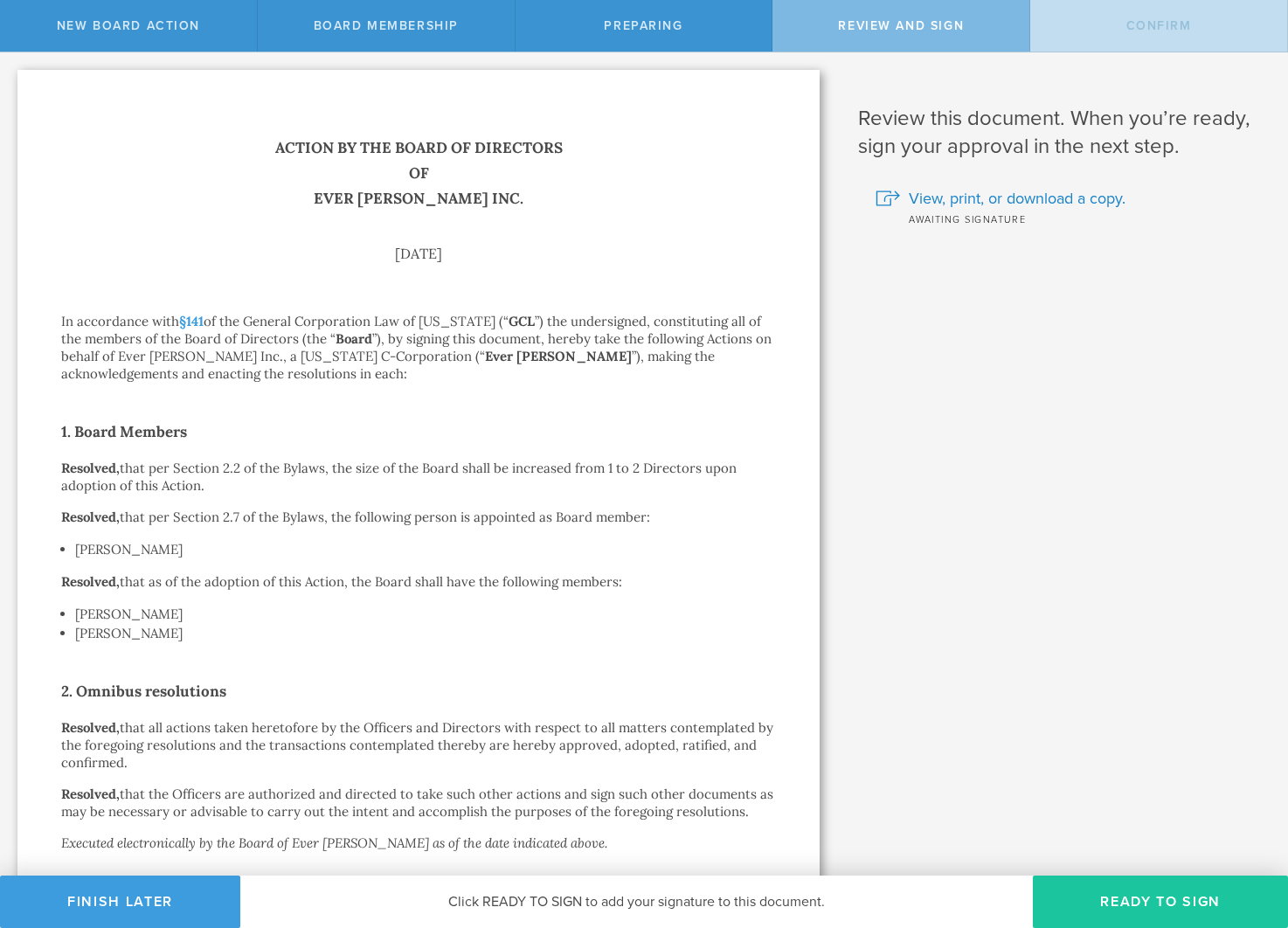
click at [1125, 897] on button "Ready to Sign" at bounding box center [1160, 901] width 256 height 52
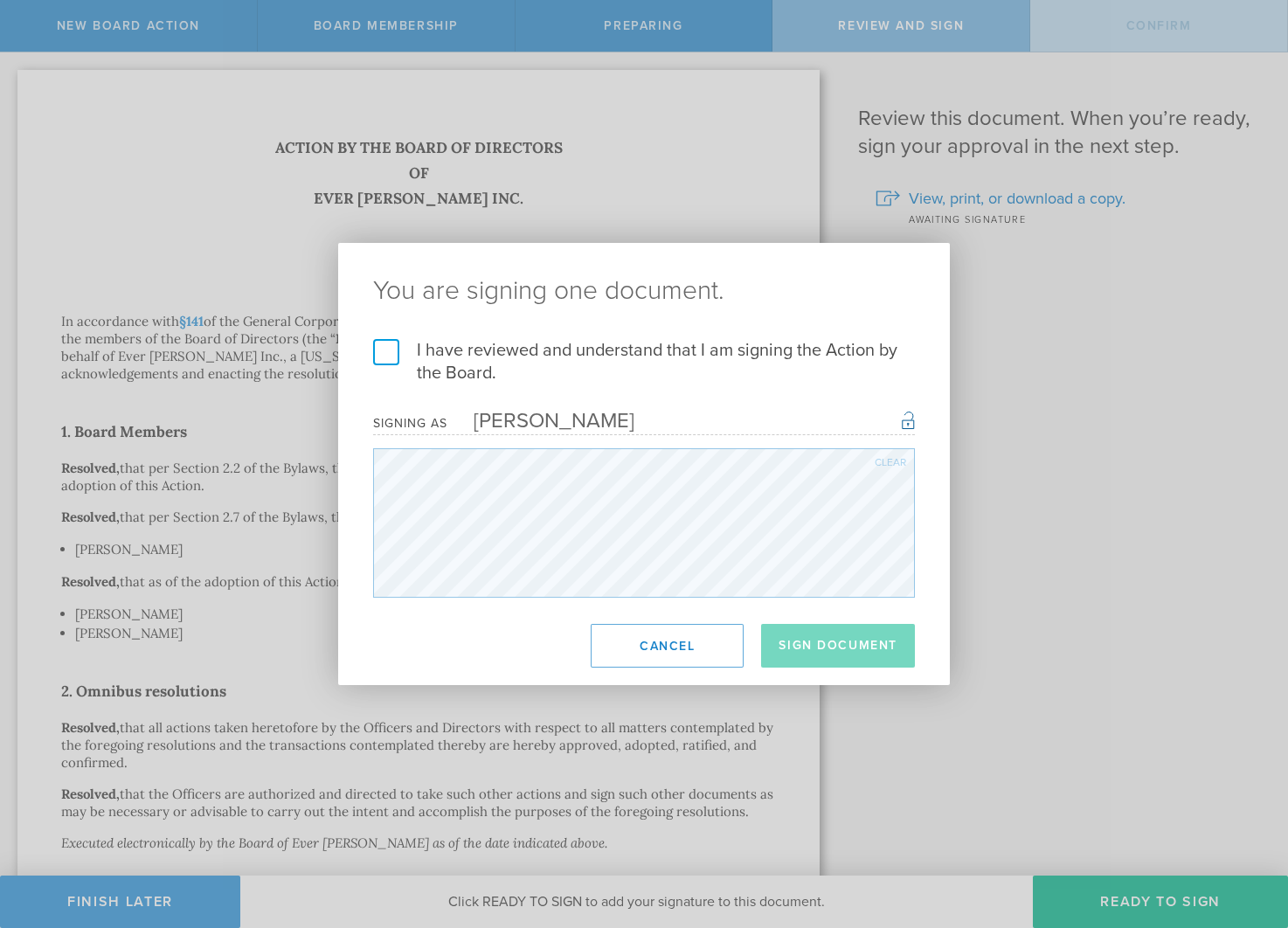
click at [389, 357] on label "I have reviewed and understand that I am signing the Action by the Board." at bounding box center [644, 361] width 541 height 46
click at [0, 0] on input "I have reviewed and understand that I am signing the Action by the Board." at bounding box center [0, 0] width 0 height 0
click at [820, 648] on button "Sign Document" at bounding box center [838, 645] width 153 height 44
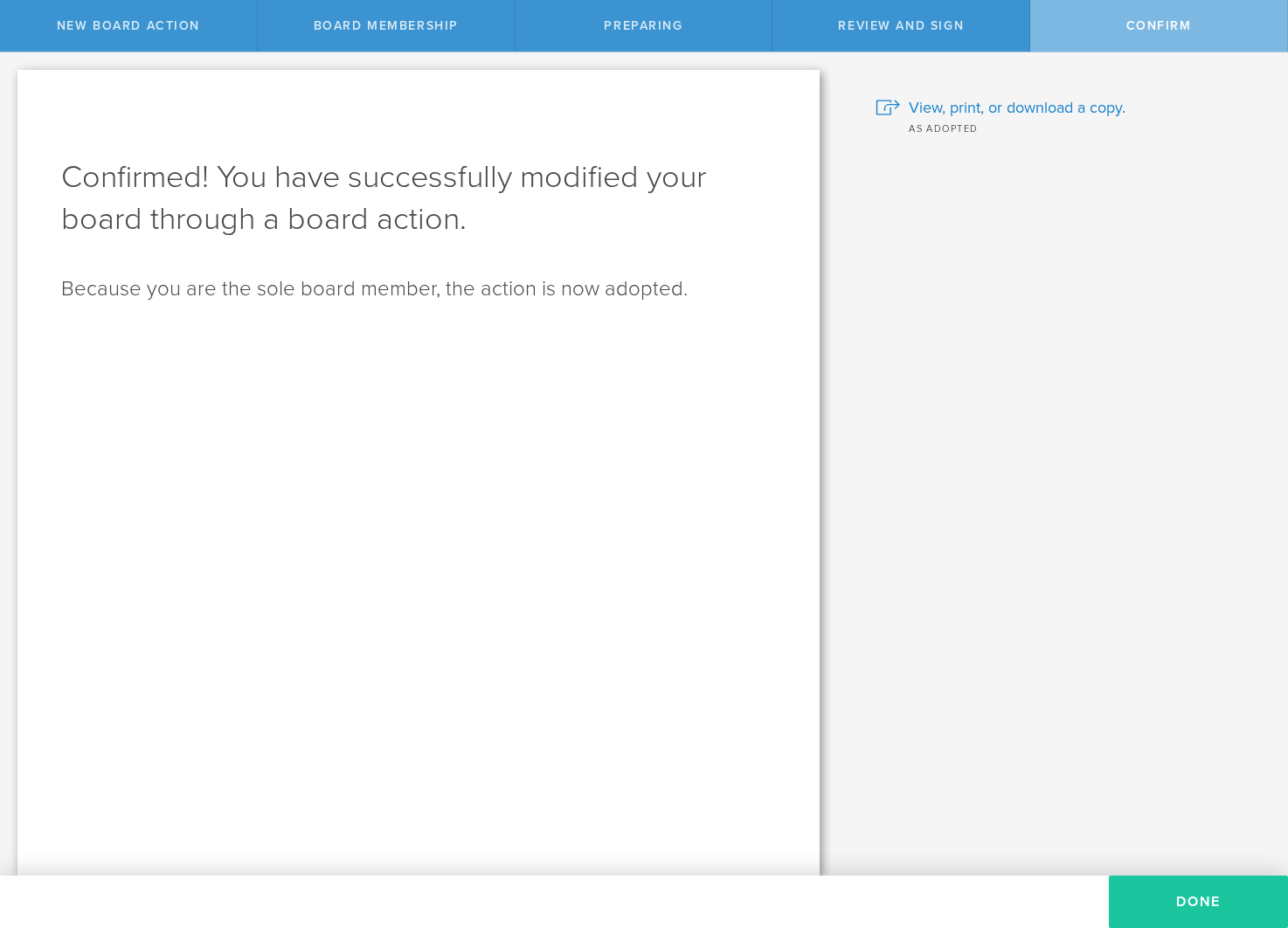
click at [1193, 902] on button "Done" at bounding box center [1199, 901] width 179 height 52
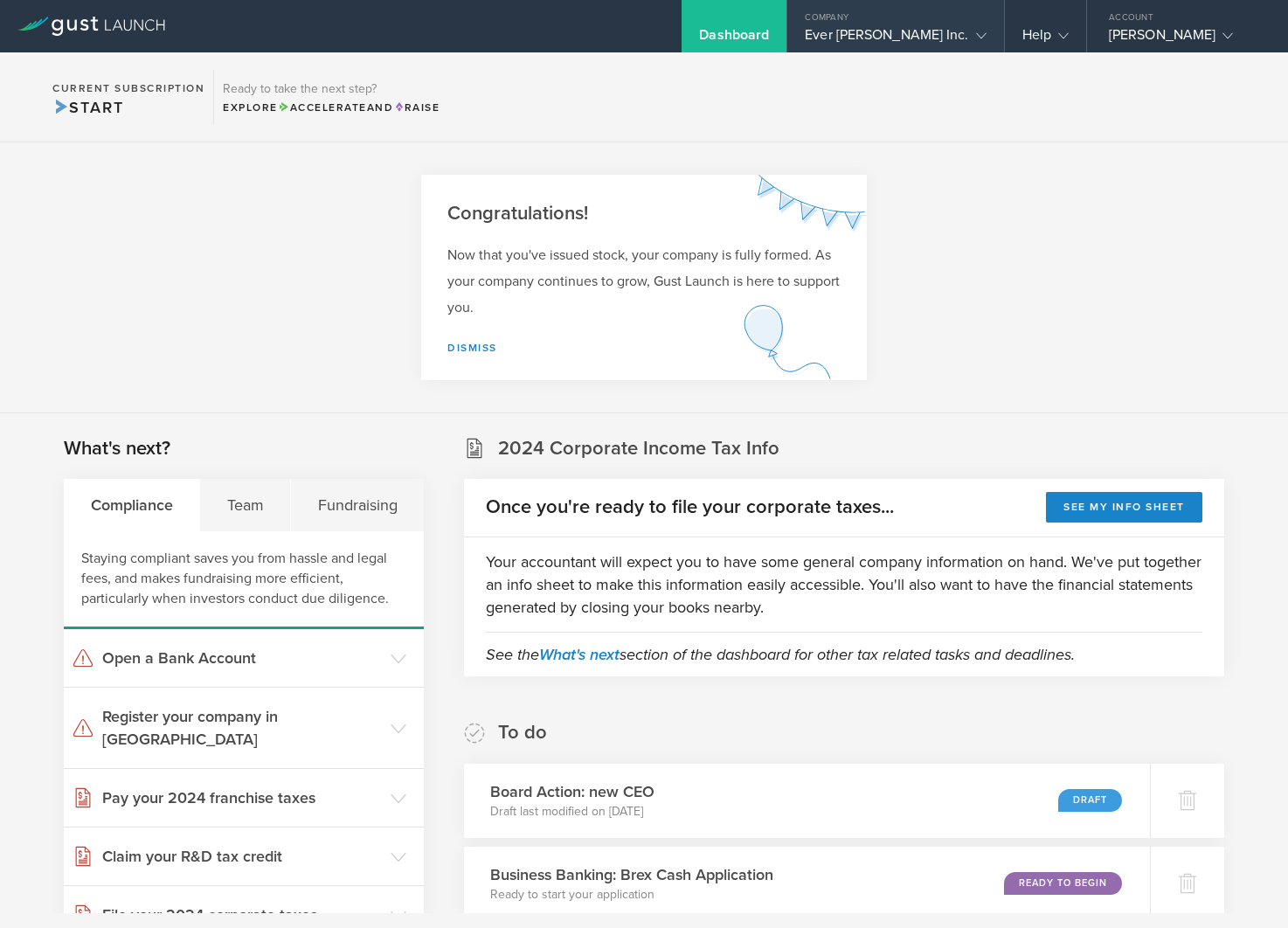
click at [916, 28] on div "Ever Nester Inc." at bounding box center [895, 39] width 181 height 26
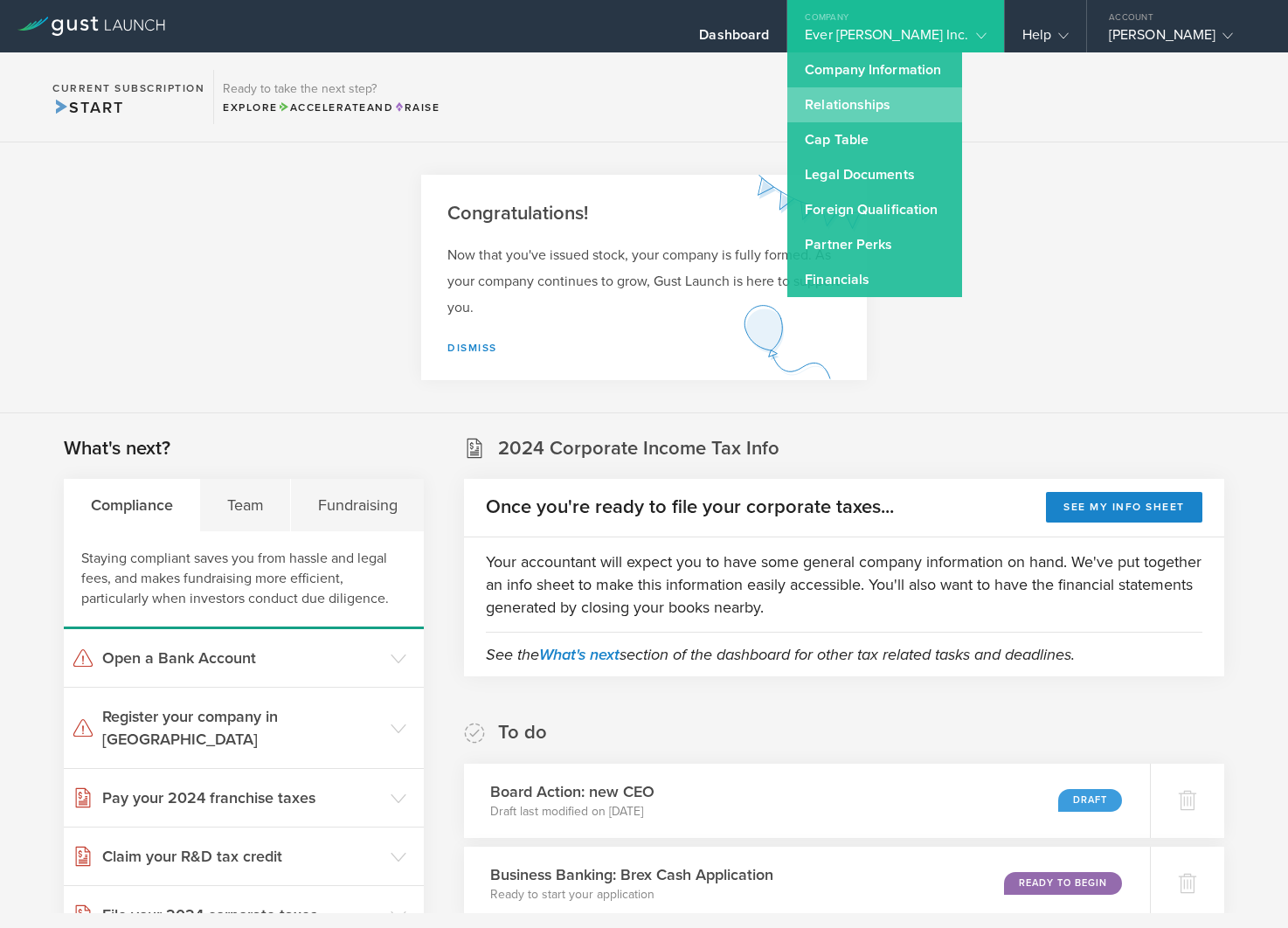
click at [891, 98] on link "Relationships" at bounding box center [874, 105] width 174 height 35
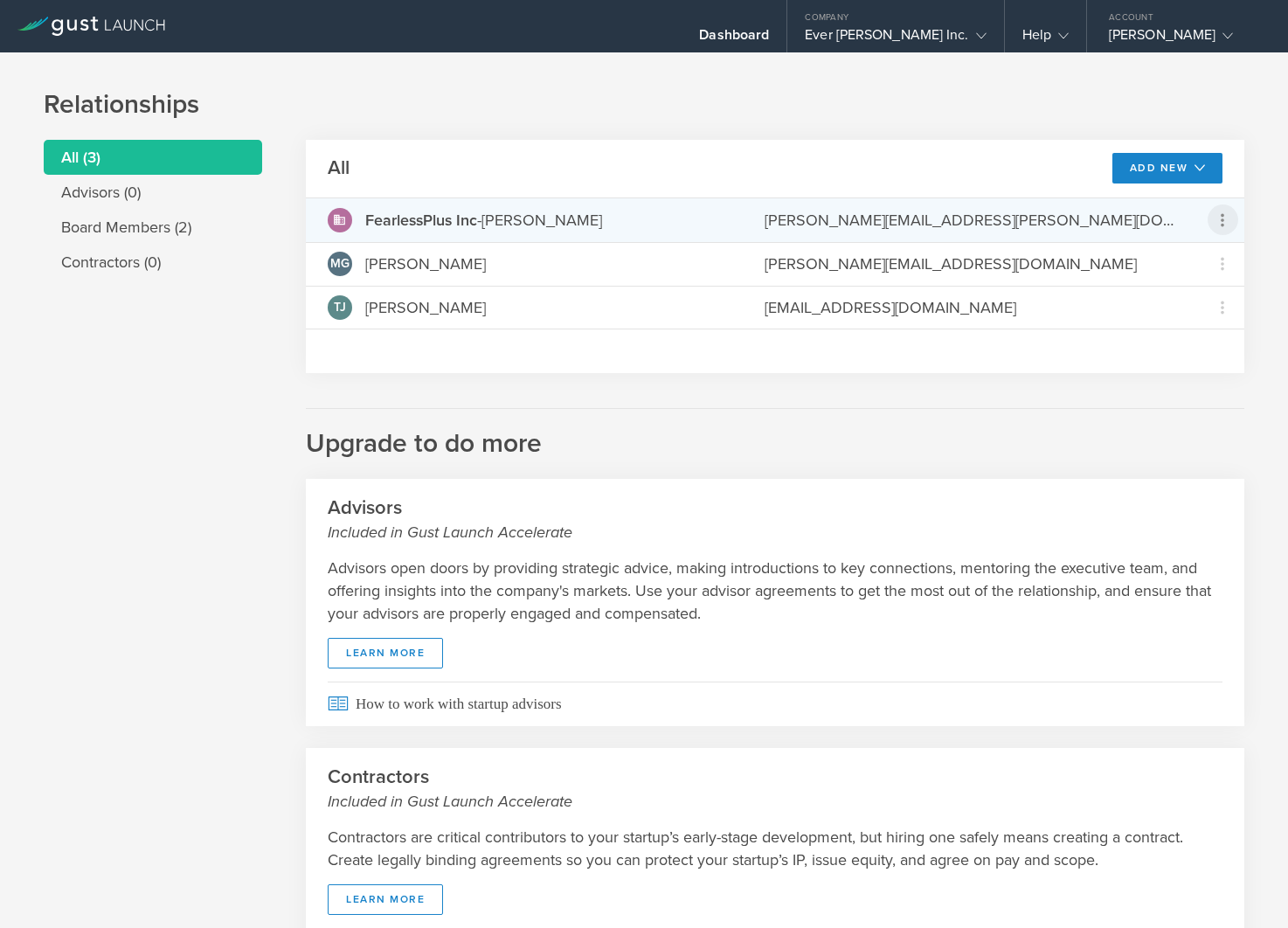
click at [1222, 214] on icon at bounding box center [1222, 220] width 4 height 13
click at [1147, 306] on div "Repurchase stock" at bounding box center [1167, 299] width 132 height 20
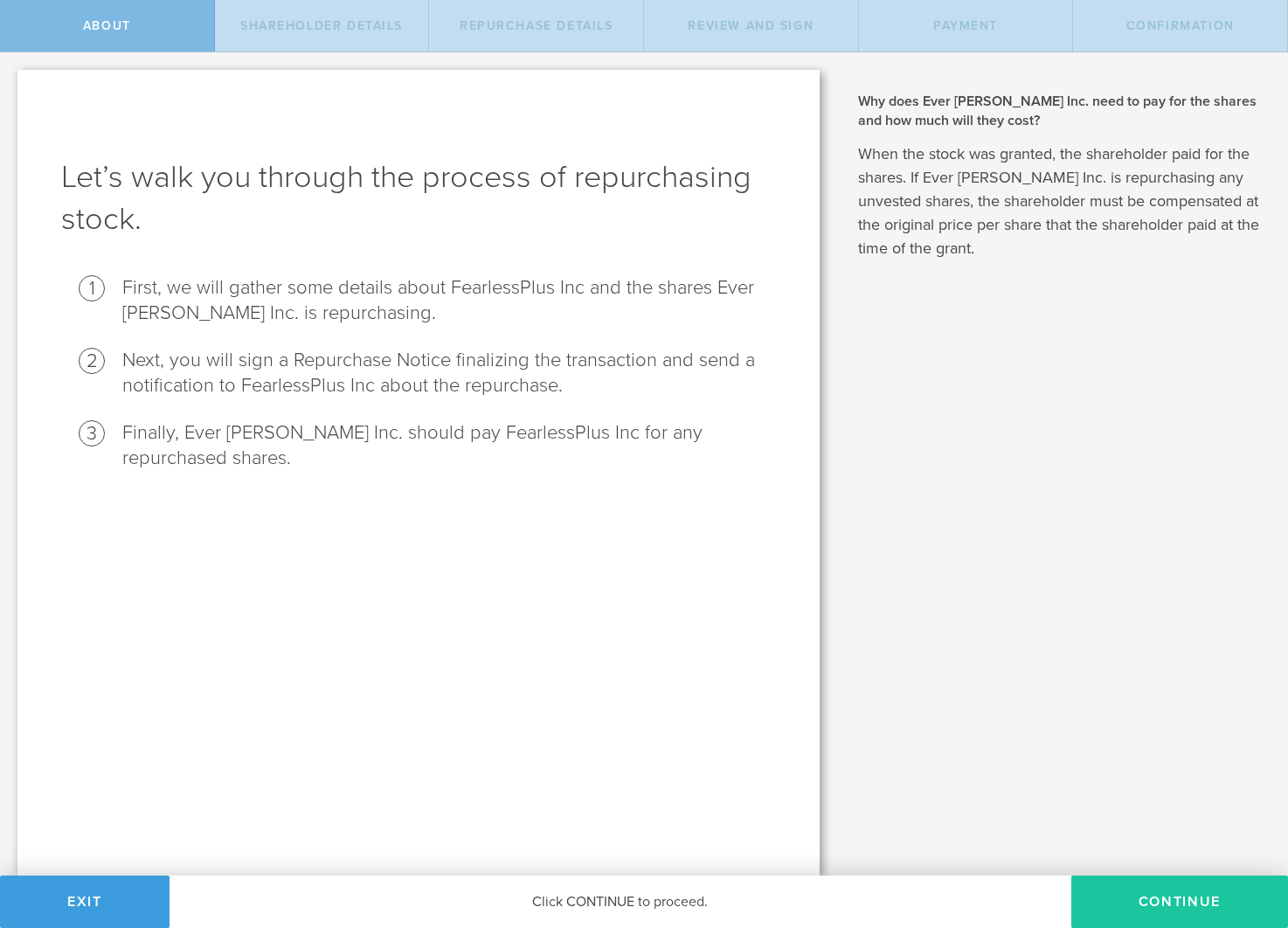
click at [1163, 900] on button "Continue" at bounding box center [1179, 901] width 216 height 52
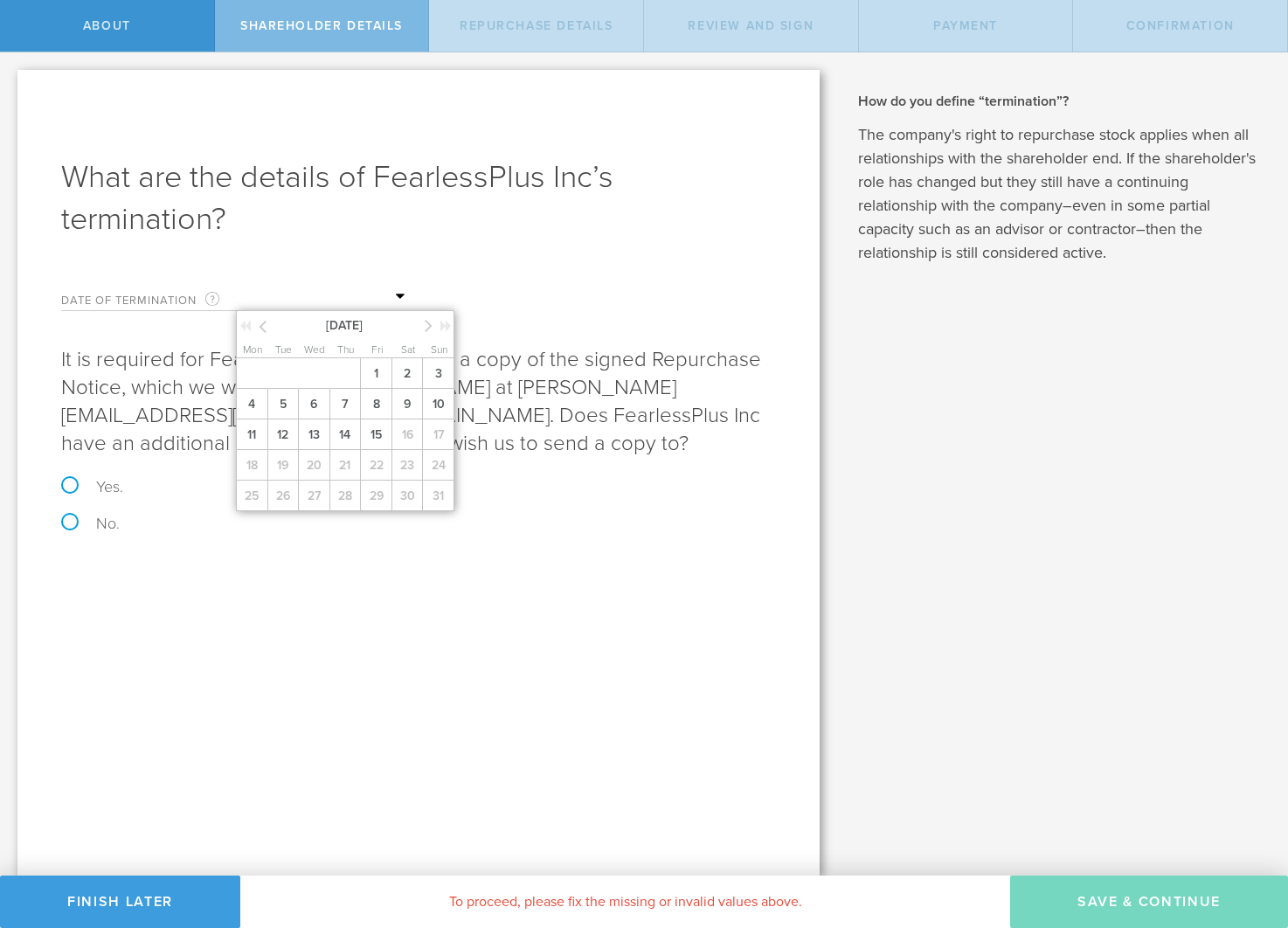
click at [264, 296] on input "text" at bounding box center [322, 297] width 174 height 26
click at [246, 327] on icon at bounding box center [245, 325] width 11 height 12
click at [262, 327] on icon at bounding box center [262, 327] width 8 height 22
click at [429, 328] on icon at bounding box center [428, 326] width 8 height 22
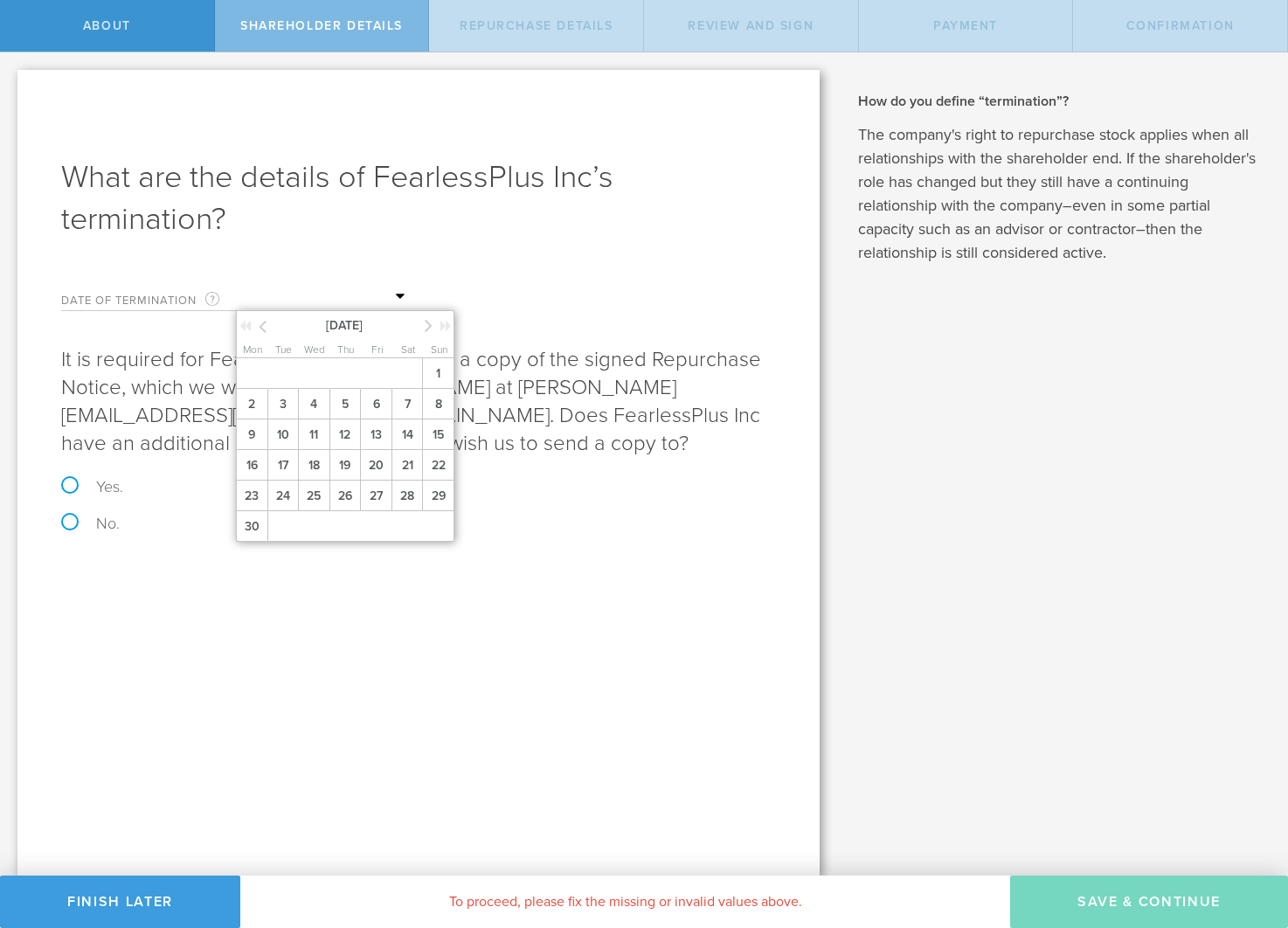
click at [429, 328] on icon at bounding box center [428, 326] width 8 height 22
click at [277, 525] on span "31" at bounding box center [283, 527] width 32 height 31
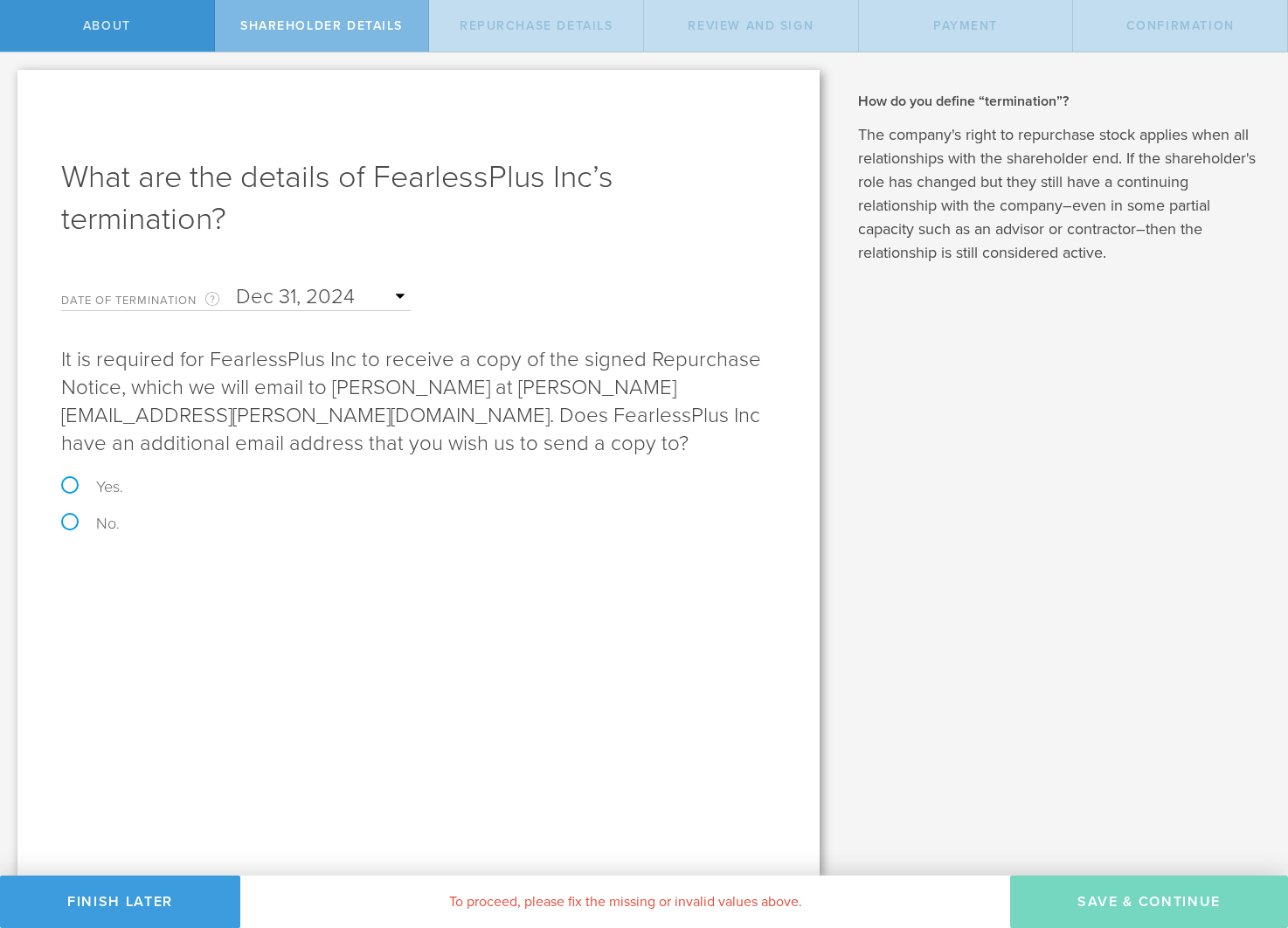
click at [70, 521] on label "No." at bounding box center [418, 523] width 715 height 16
click at [11, 89] on input "No." at bounding box center [5, 70] width 11 height 36
radio input "true"
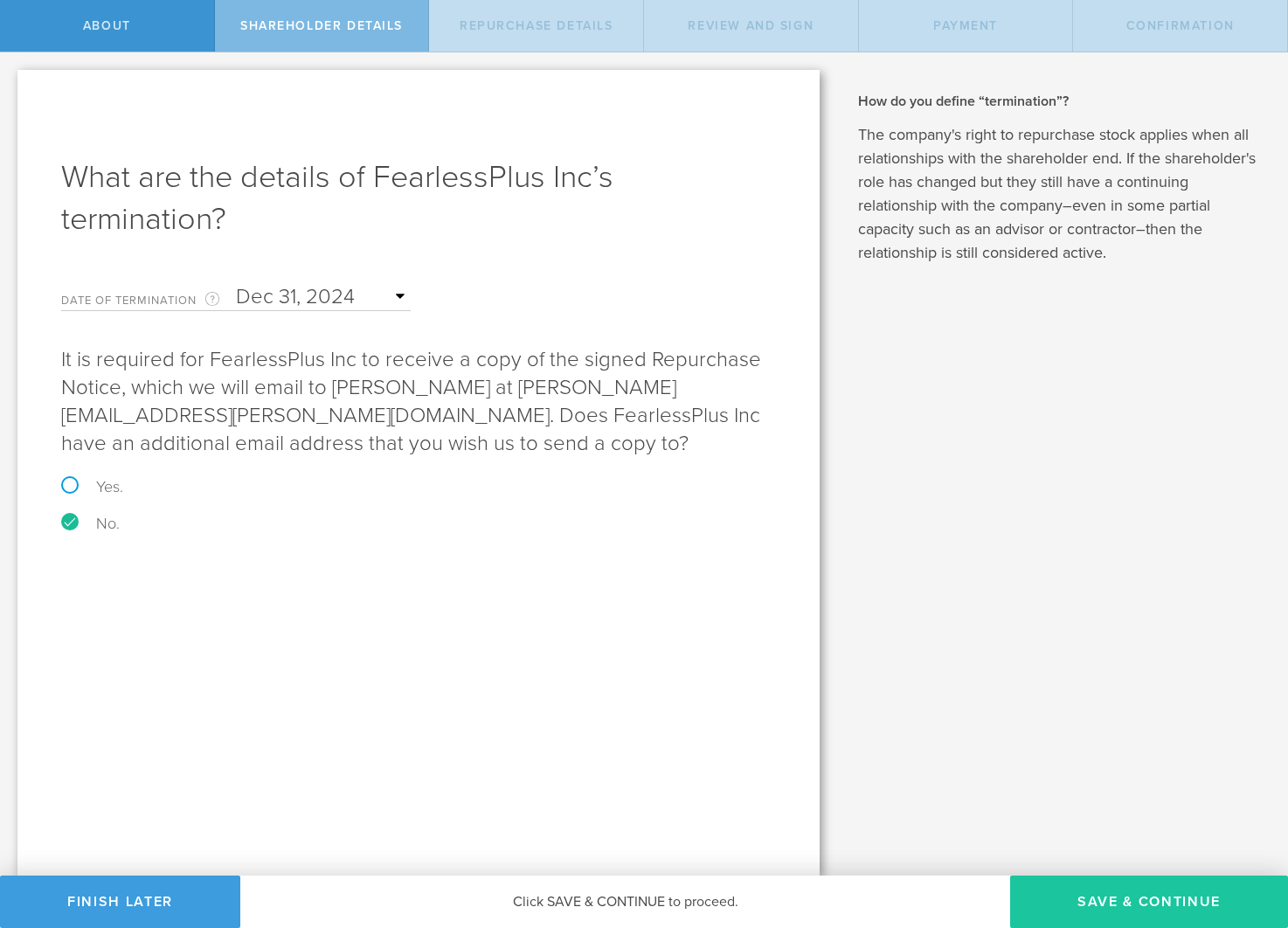
click at [1131, 905] on button "Save & Continue" at bounding box center [1149, 901] width 277 height 52
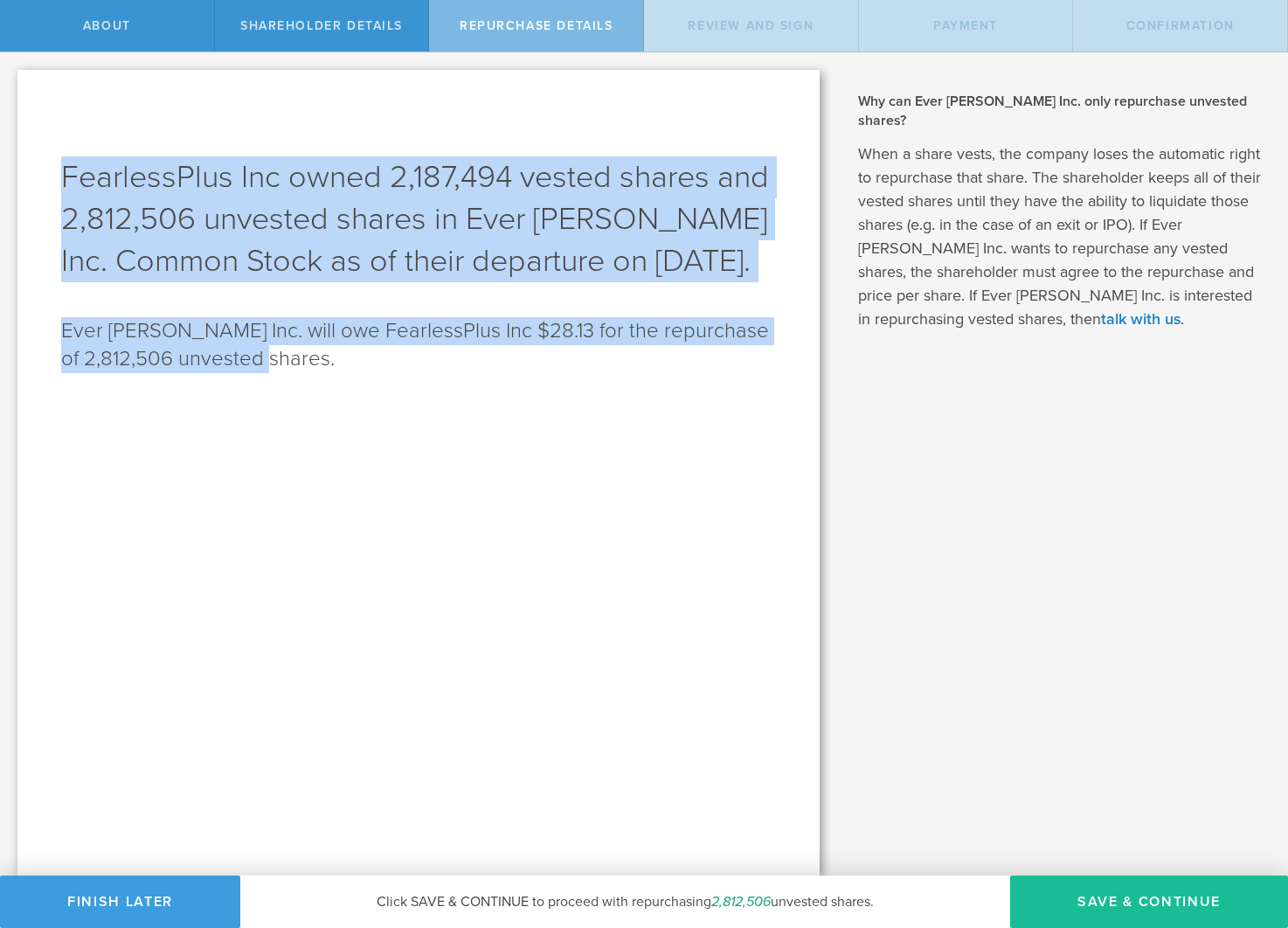
drag, startPoint x: 317, startPoint y: 408, endPoint x: 68, endPoint y: 172, distance: 343.1
click at [67, 172] on div "FearlessPlus Inc owned 2,187,494 vested shares and 2,812,506 unvested shares in…" at bounding box center [418, 473] width 802 height 806
copy div "FearlessPlus Inc owned 2,187,494 vested shares and 2,812,506 unvested shares in…"
click at [556, 566] on div "FearlessPlus Inc owned 2,187,494 vested shares and 2,812,506 unvested shares in…" at bounding box center [418, 473] width 802 height 806
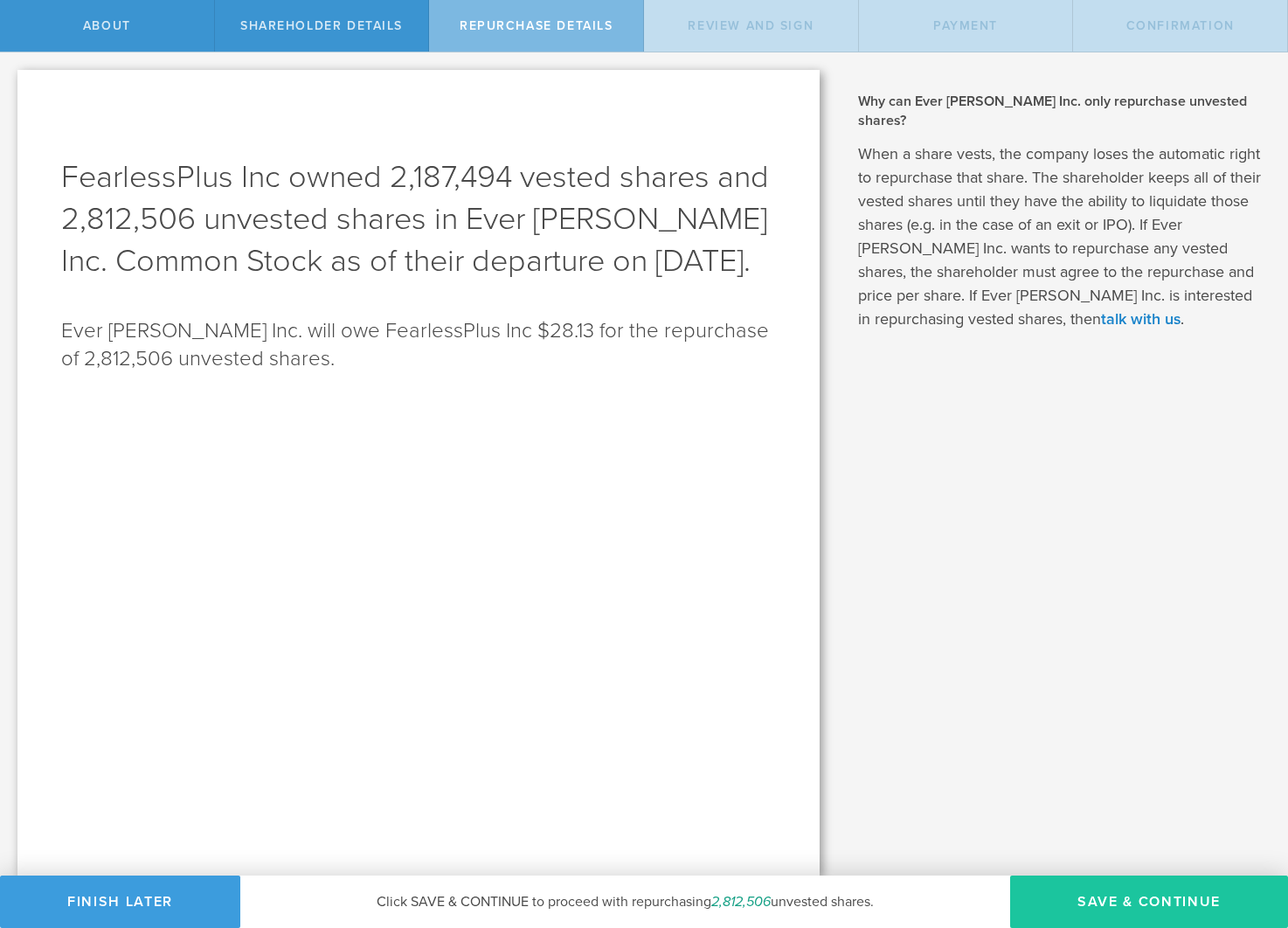
click at [1134, 909] on button "Save & Continue" at bounding box center [1149, 901] width 277 height 52
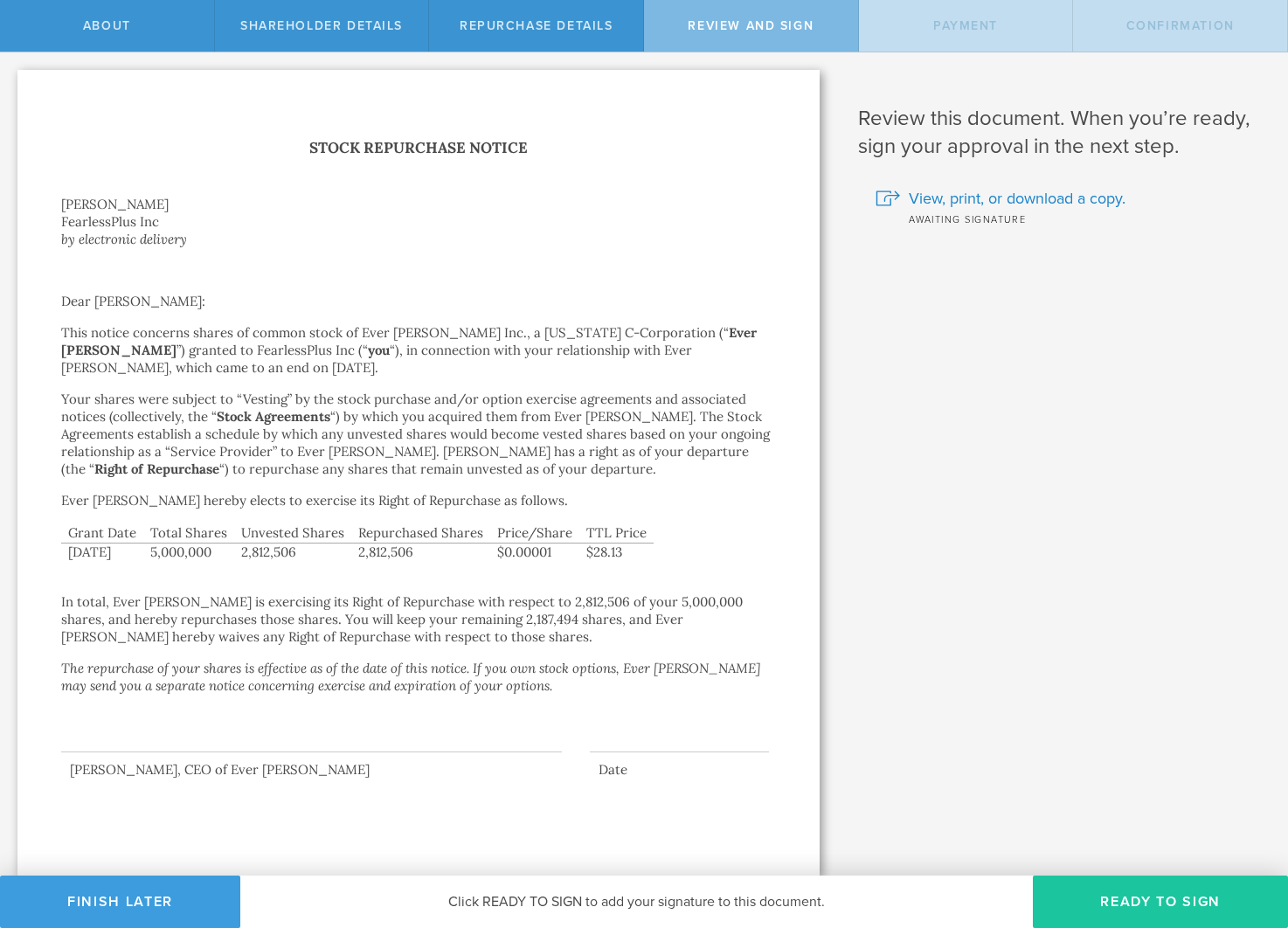
click at [1127, 890] on button "Ready to Sign" at bounding box center [1160, 901] width 256 height 52
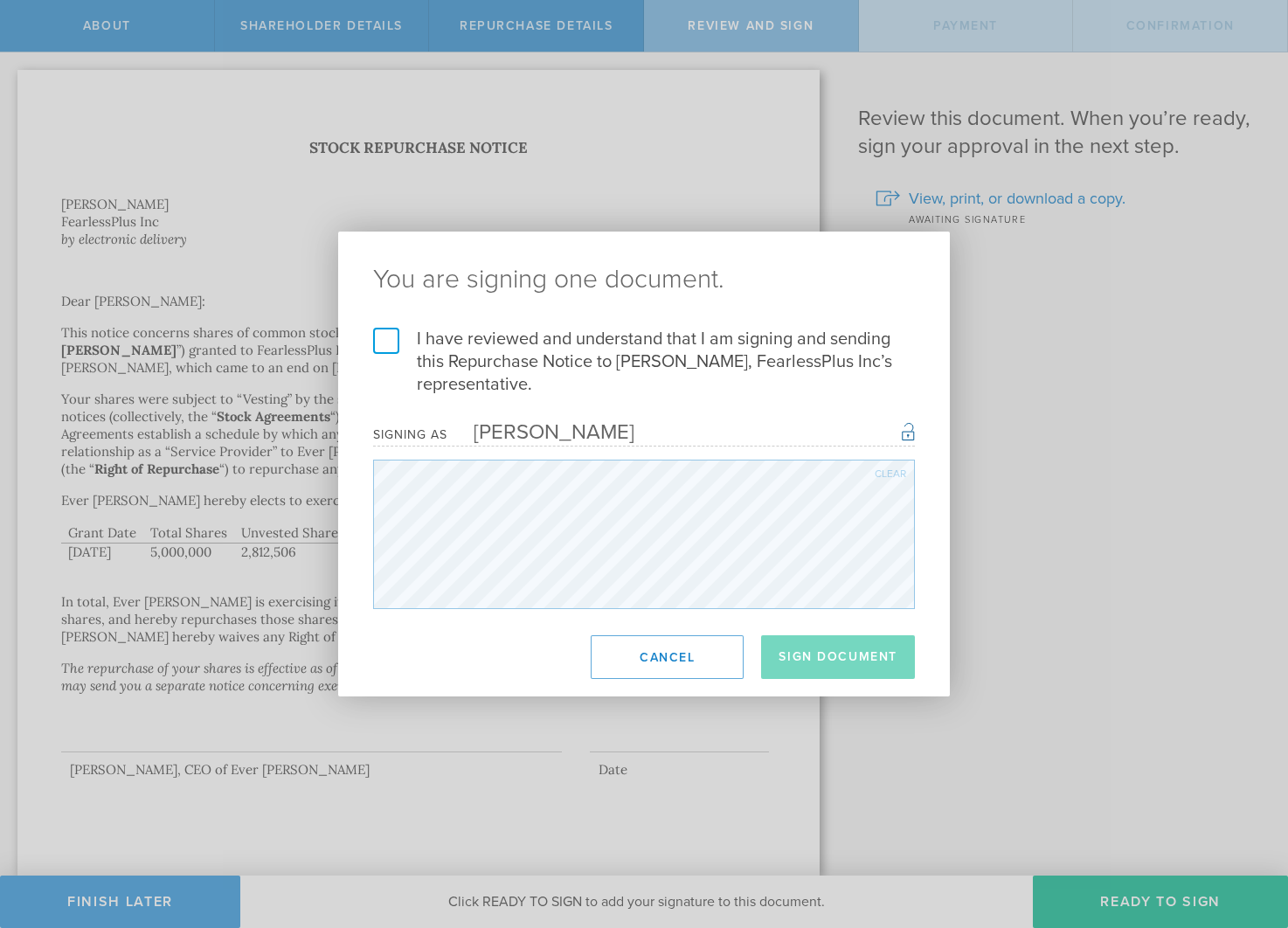
click at [378, 346] on label "I have reviewed and understand that I am signing and sending this Repurchase No…" at bounding box center [644, 361] width 541 height 68
click at [0, 0] on input "I have reviewed and understand that I am signing and sending this Repurchase No…" at bounding box center [0, 0] width 0 height 0
click at [833, 649] on button "Sign Document" at bounding box center [838, 657] width 153 height 44
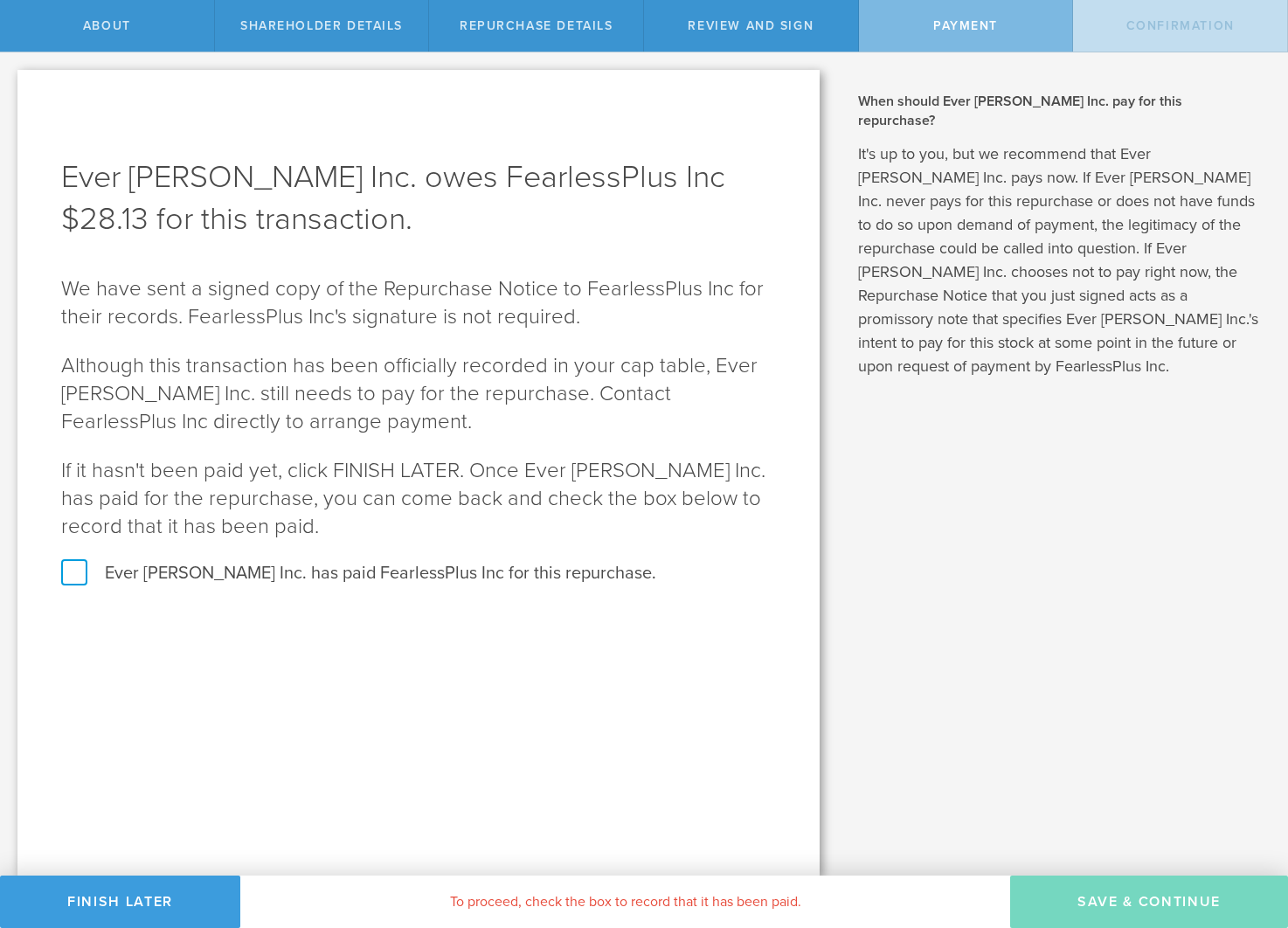
click at [81, 570] on label "Ever Nester Inc. has paid FearlessPlus Inc for this repurchase." at bounding box center [418, 573] width 715 height 23
click at [11, 89] on input "Ever Nester Inc. has paid FearlessPlus Inc for this repurchase." at bounding box center [5, 70] width 11 height 36
checkbox input "true"
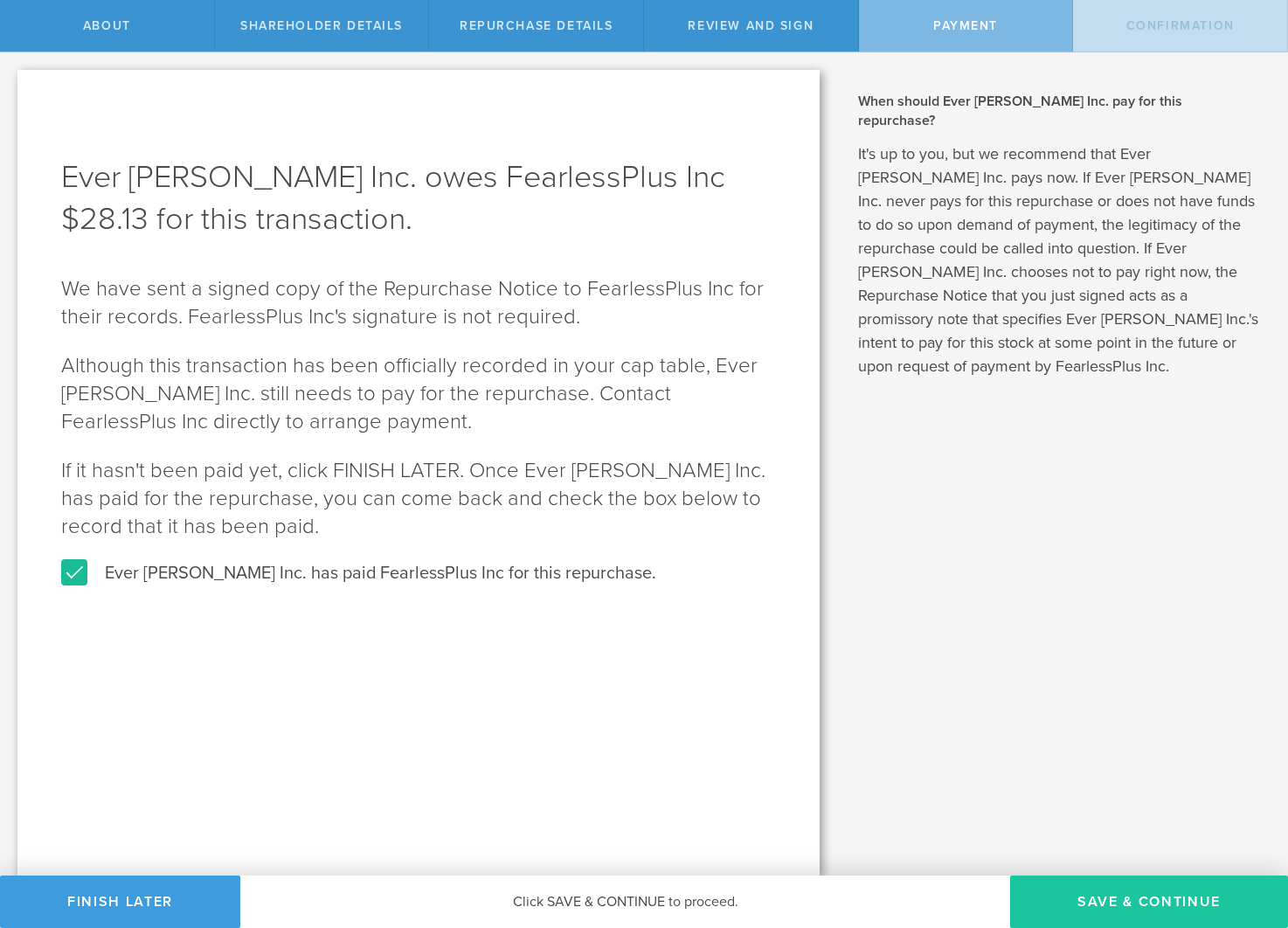
click at [1123, 898] on button "SAVE & CONTINUE" at bounding box center [1149, 901] width 277 height 52
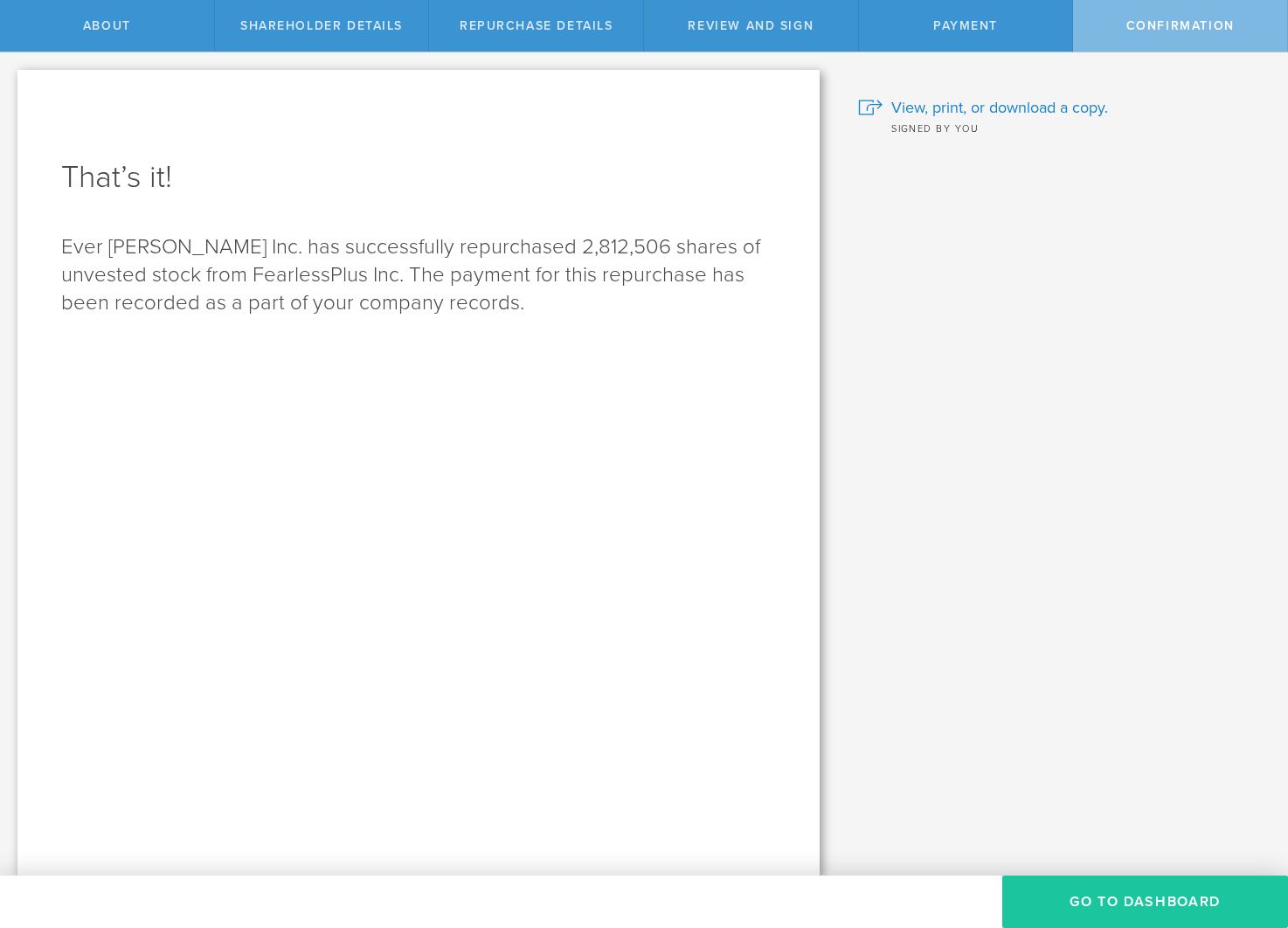
click at [1093, 891] on button "Go to Dashboard" at bounding box center [1145, 901] width 286 height 52
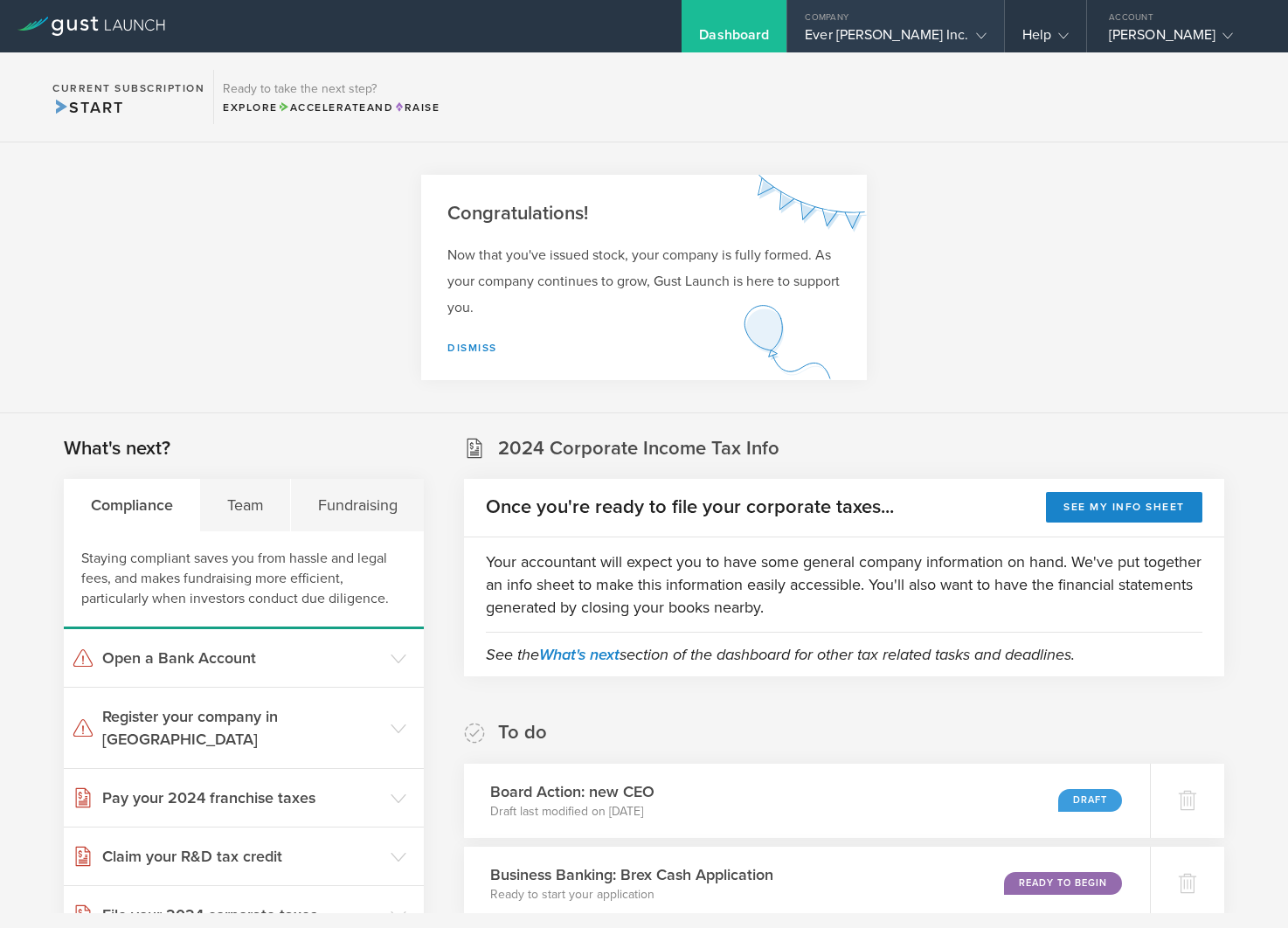
click at [902, 20] on div "Company" at bounding box center [895, 13] width 215 height 26
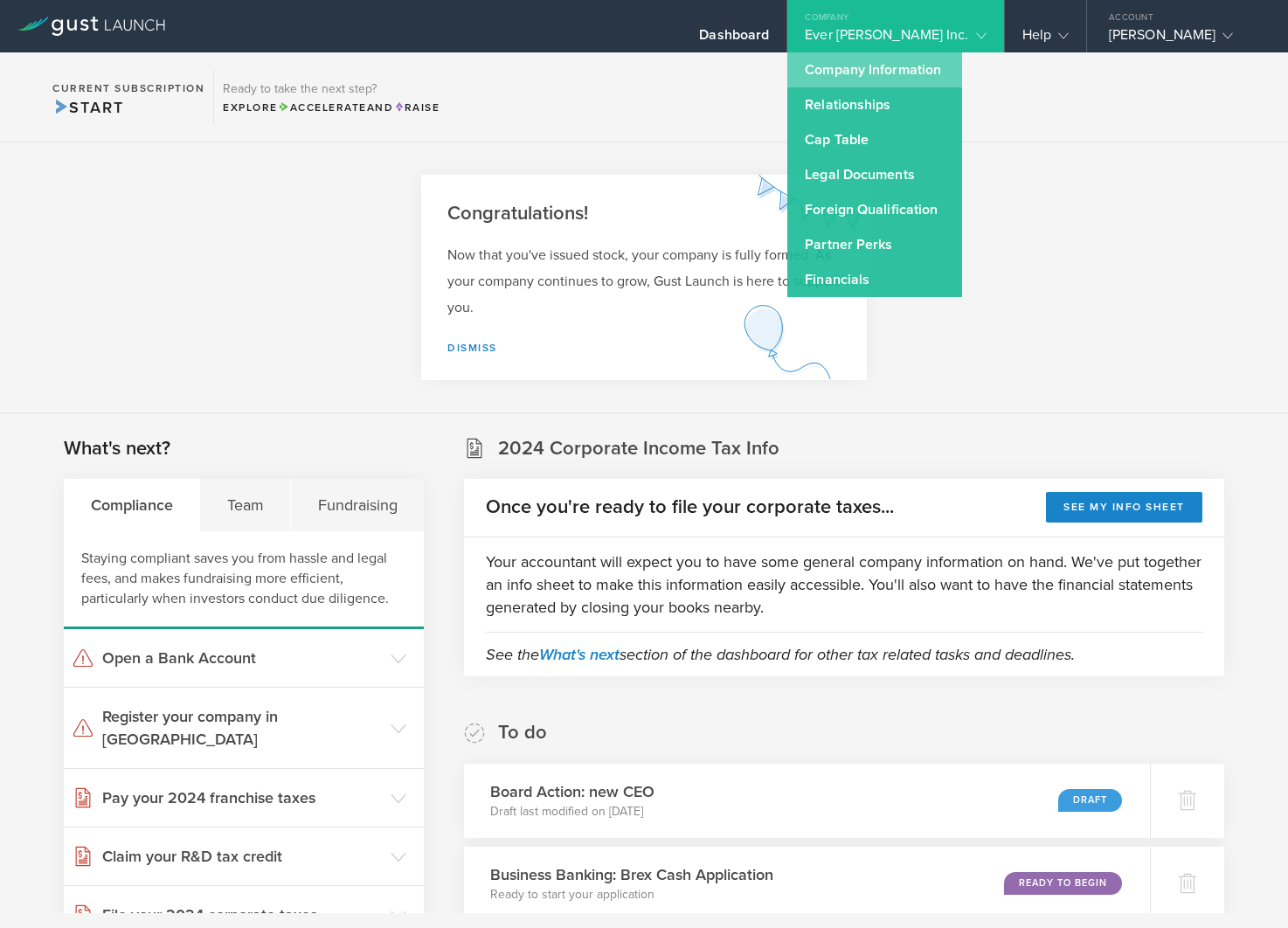
click at [906, 77] on link "Company Information" at bounding box center [874, 69] width 174 height 35
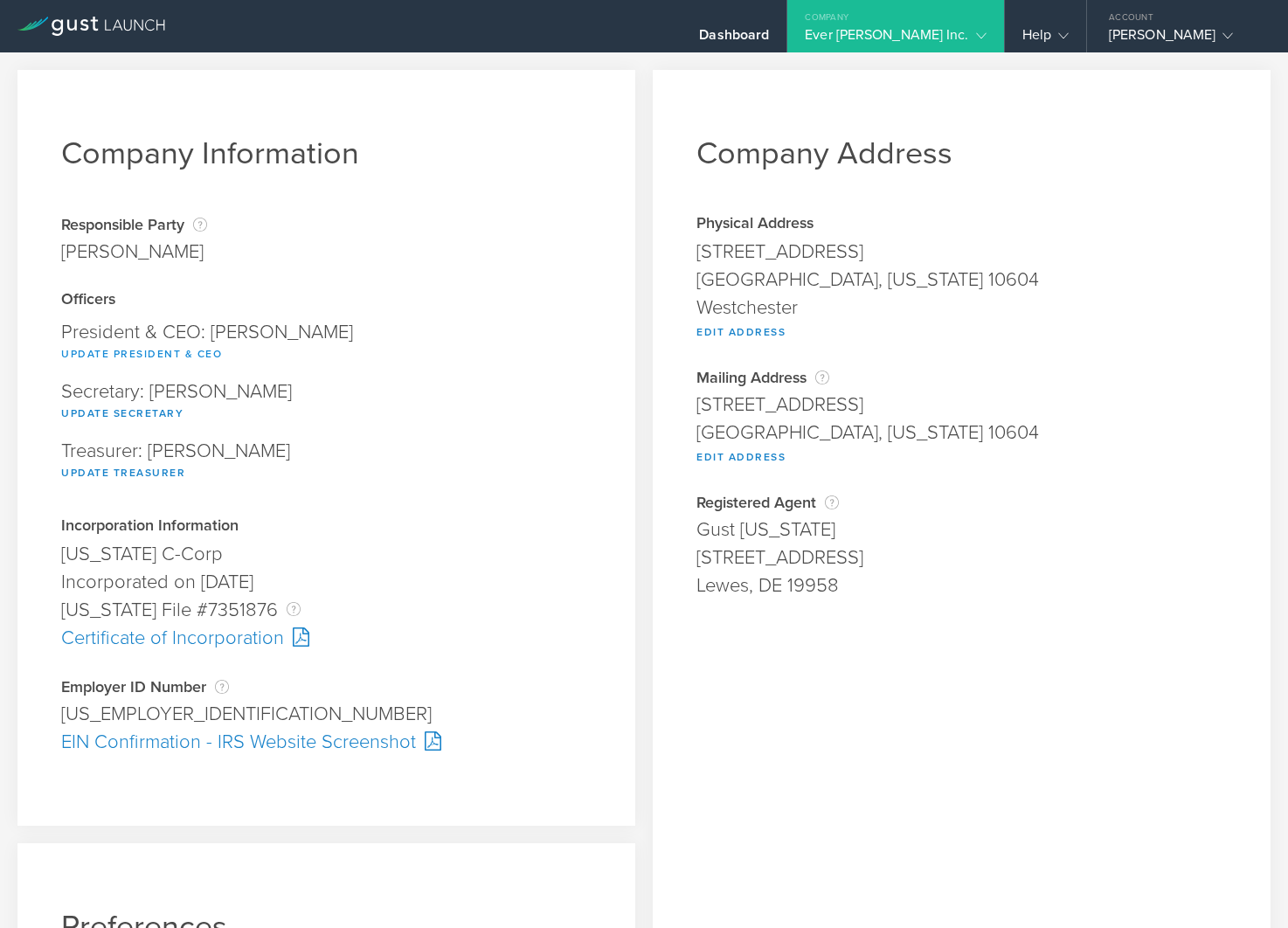
click at [134, 347] on button "Update President & CEO" at bounding box center [141, 353] width 161 height 21
click at [177, 351] on button "Update President & CEO" at bounding box center [141, 353] width 161 height 21
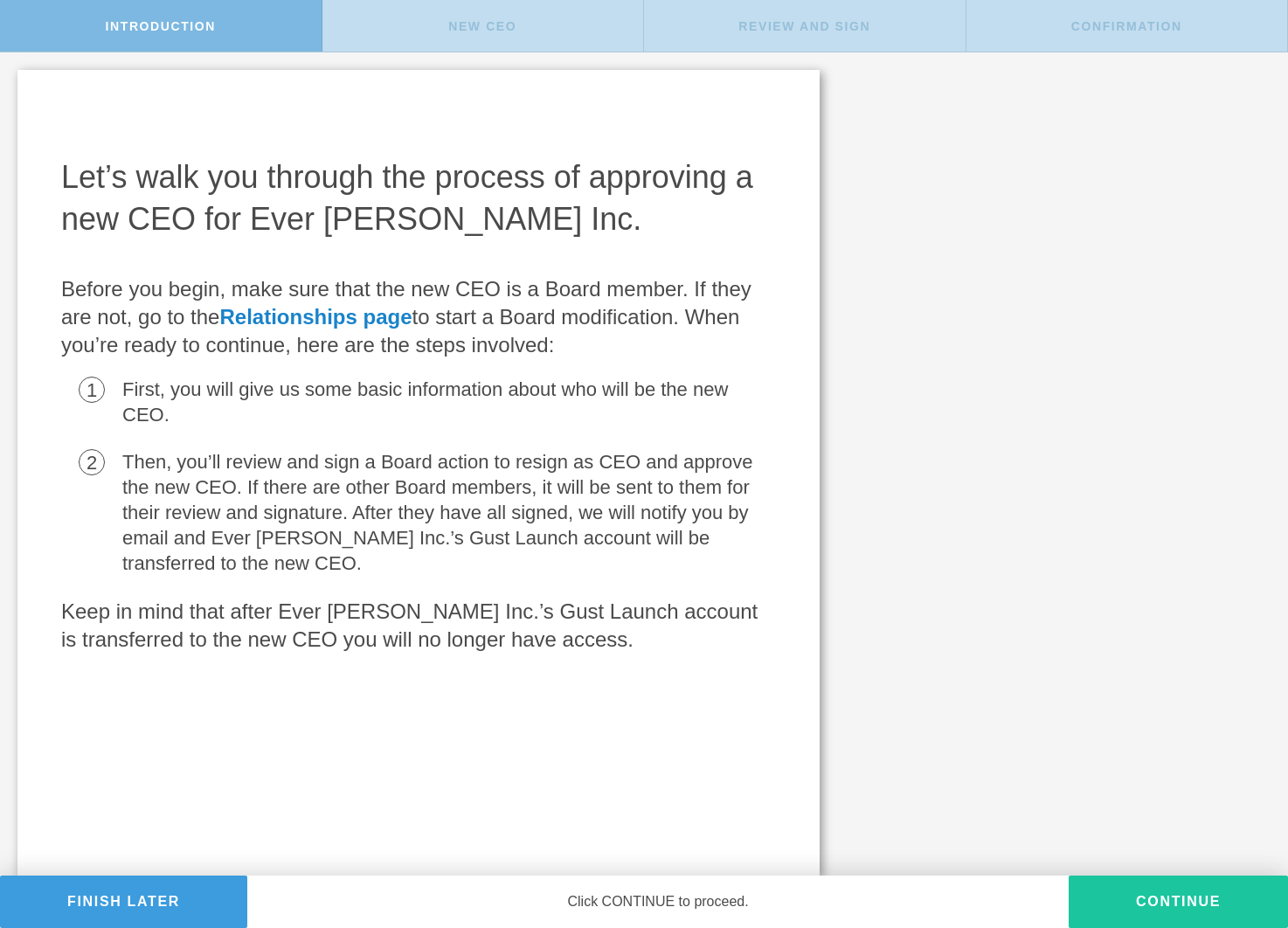
click at [1124, 896] on button "Continue" at bounding box center [1178, 901] width 219 height 52
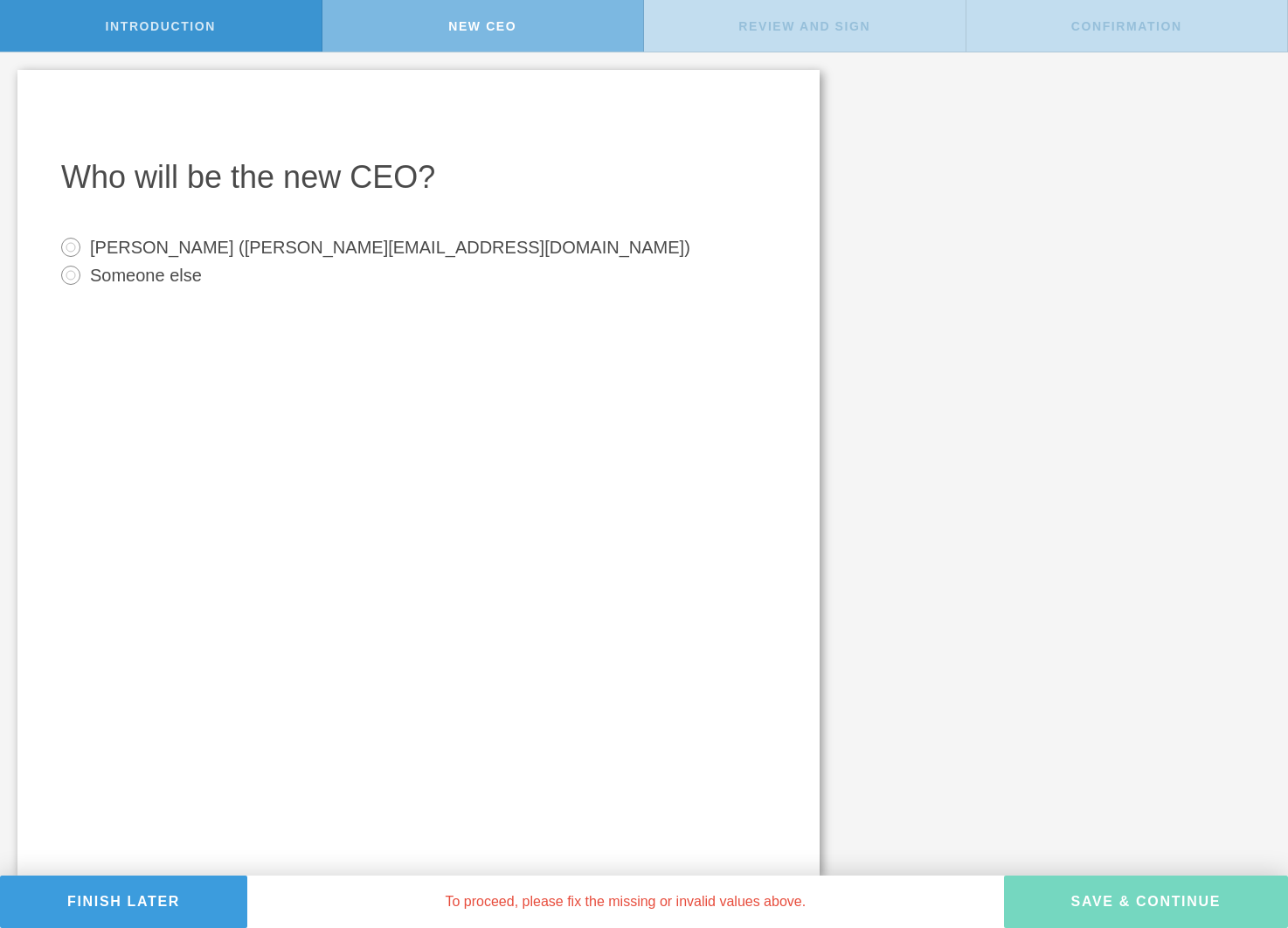
click at [141, 248] on label "[PERSON_NAME] ([PERSON_NAME][EMAIL_ADDRESS][DOMAIN_NAME])" at bounding box center [391, 246] width 601 height 26
click at [85, 248] on input "[PERSON_NAME] ([PERSON_NAME][EMAIL_ADDRESS][DOMAIN_NAME])" at bounding box center [70, 247] width 28 height 28
radio input "true"
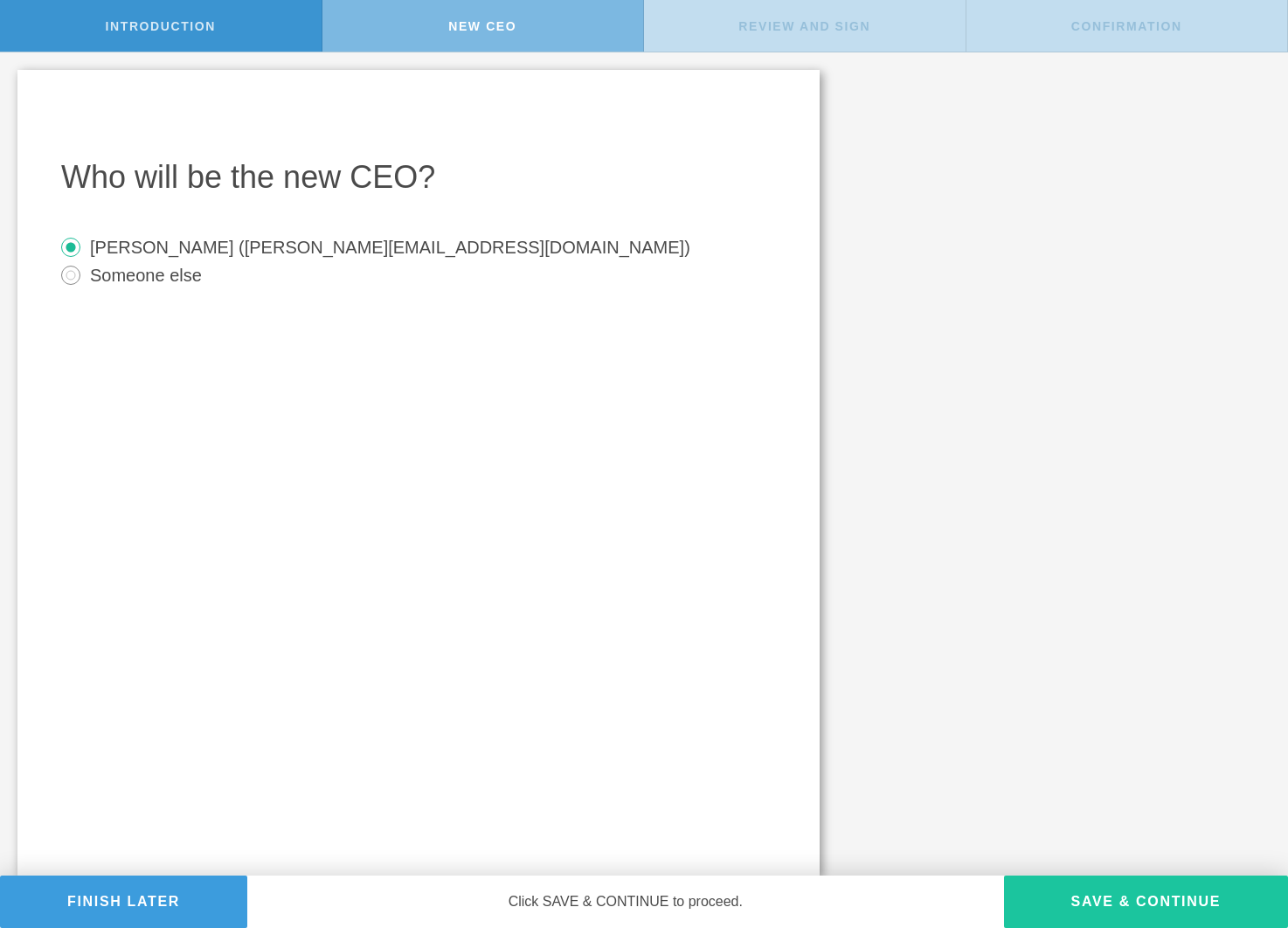
click at [1089, 889] on button "Save & Continue" at bounding box center [1146, 901] width 284 height 52
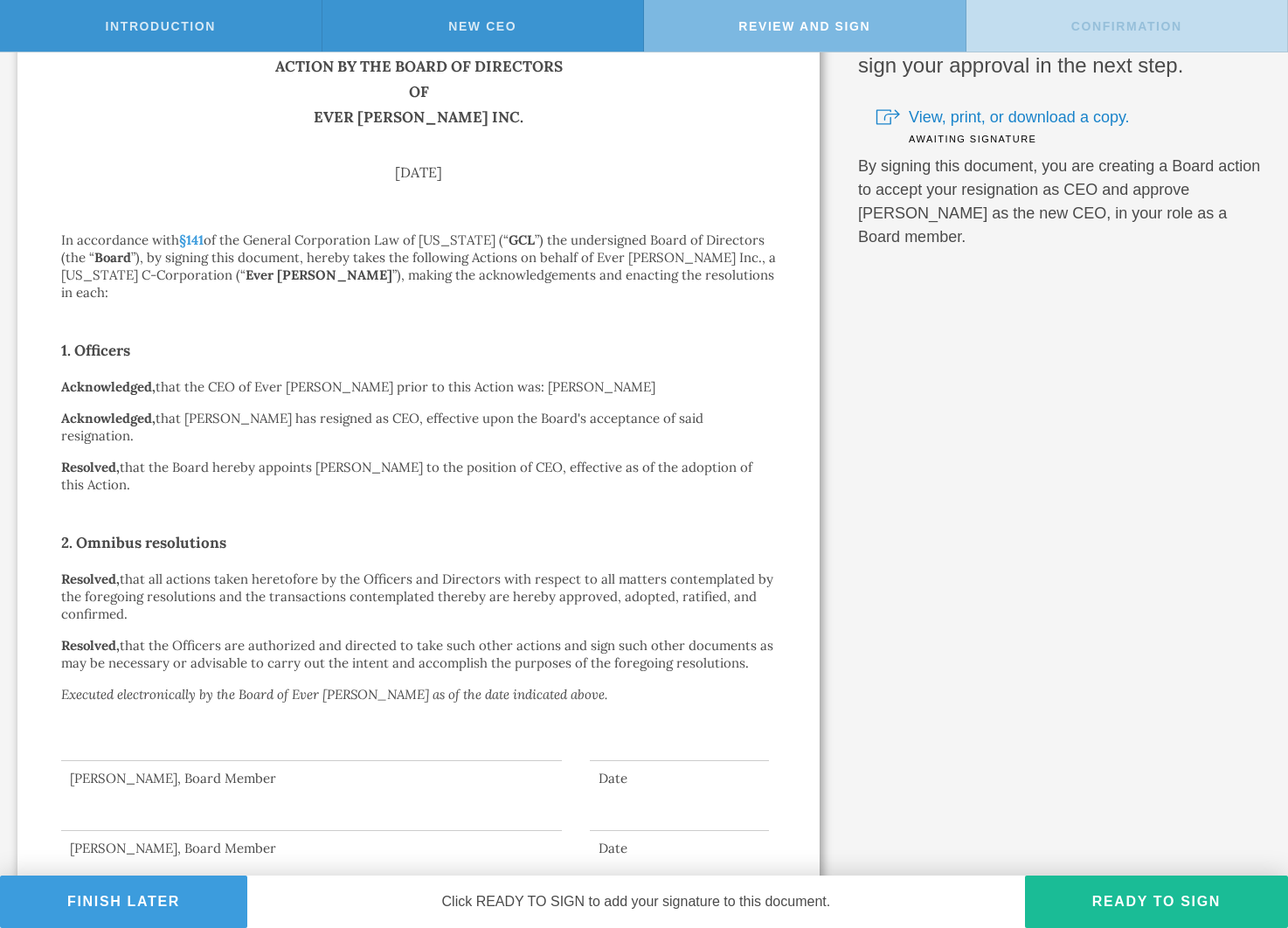
scroll to position [111, 0]
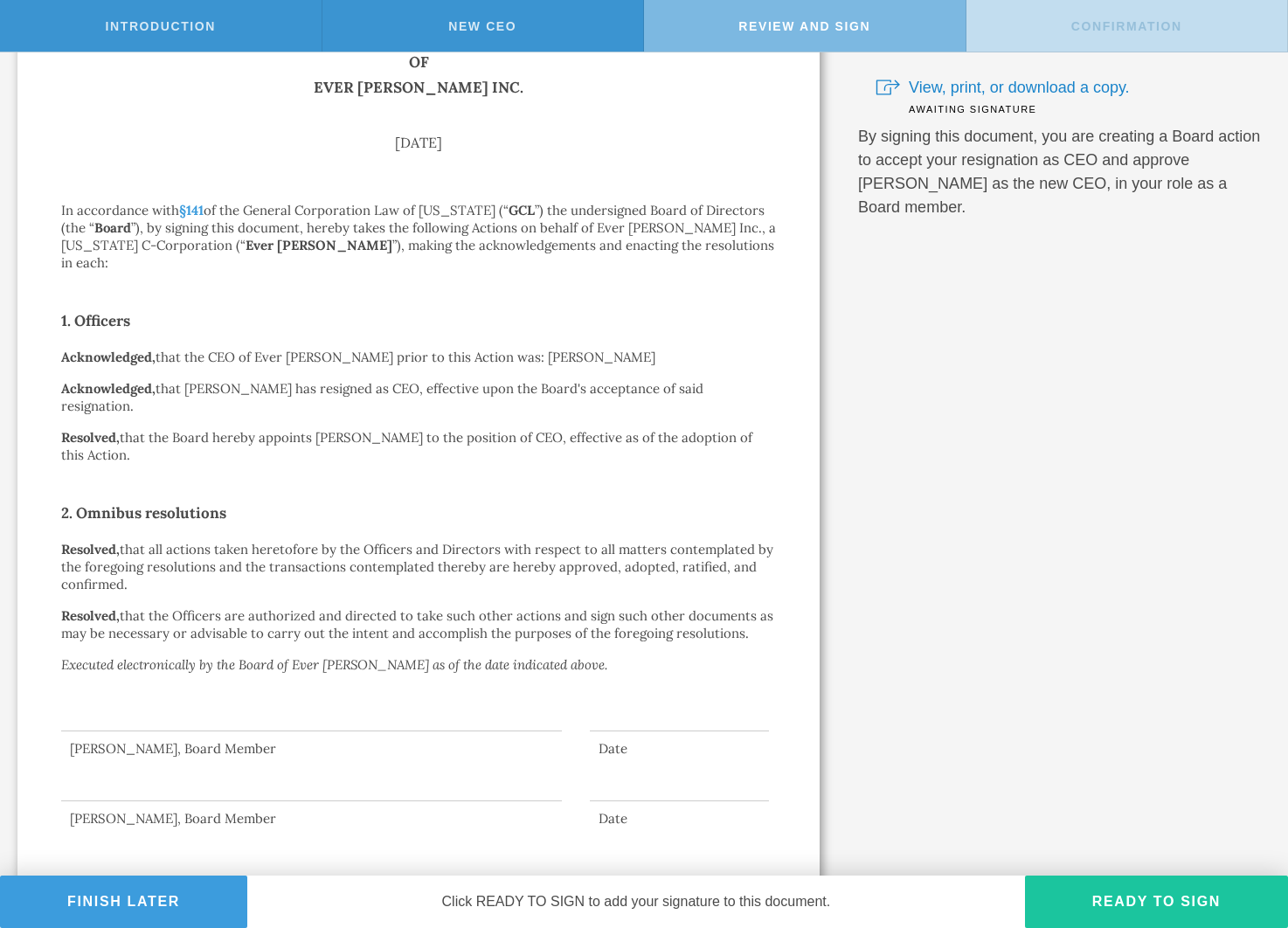
click at [1116, 897] on button "Ready to Sign" at bounding box center [1157, 901] width 263 height 52
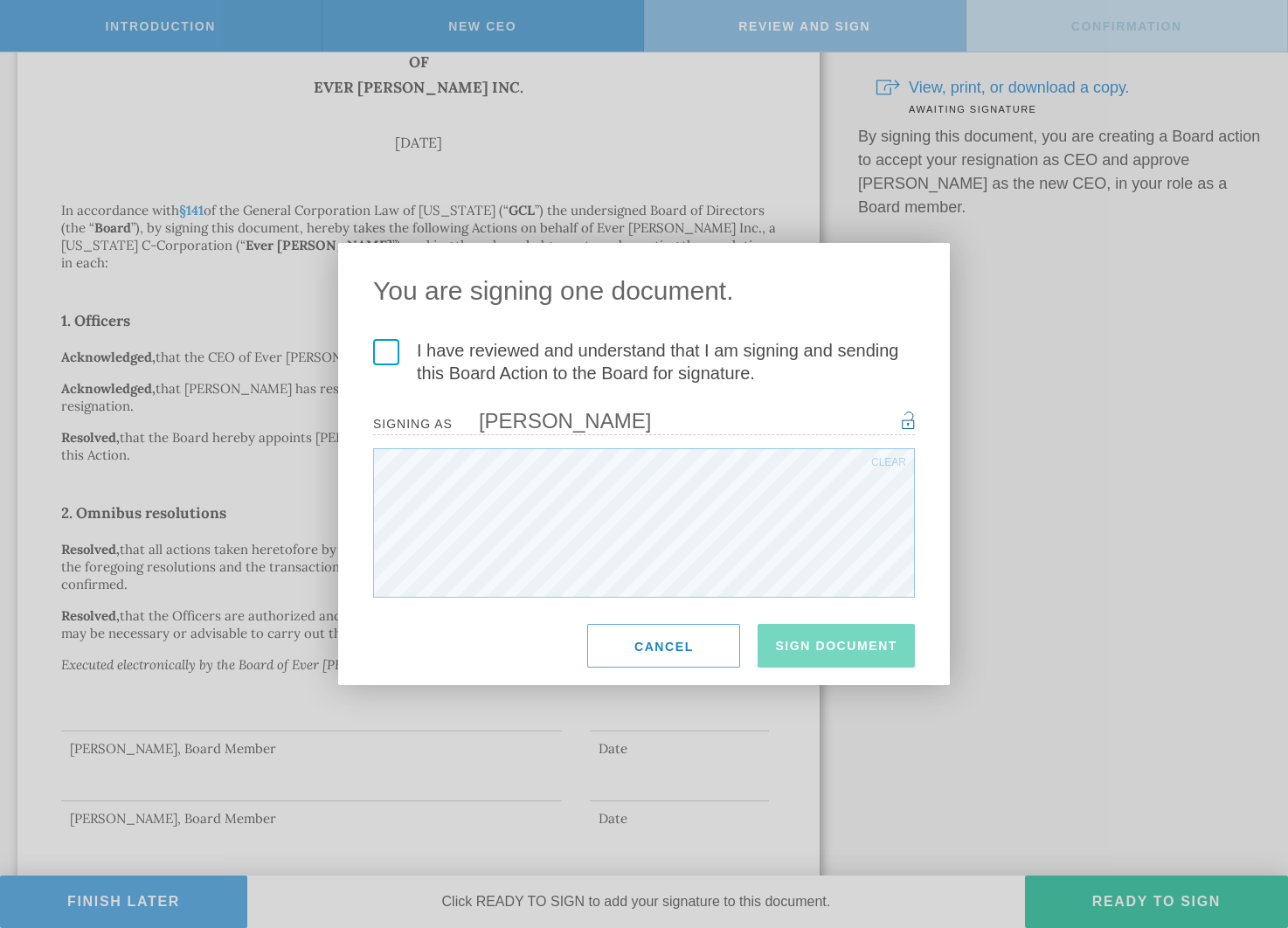
click at [388, 351] on label "I have reviewed and understand that I am signing and sending this Board Action …" at bounding box center [644, 361] width 541 height 46
click at [0, 0] on input "I have reviewed and understand that I am signing and sending this Board Action …" at bounding box center [0, 0] width 0 height 0
click at [849, 662] on button "Sign Document" at bounding box center [836, 645] width 157 height 44
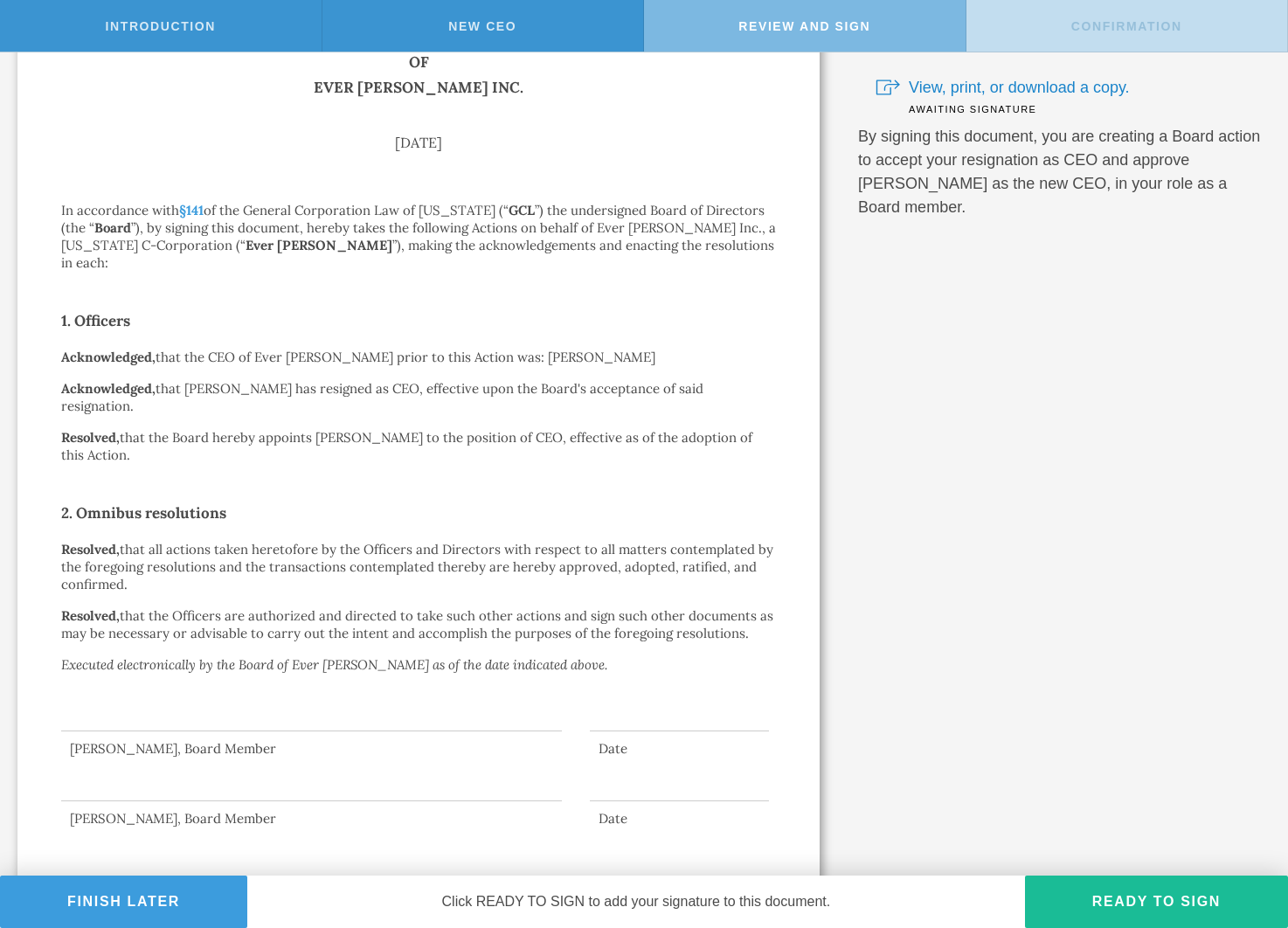
scroll to position [0, 0]
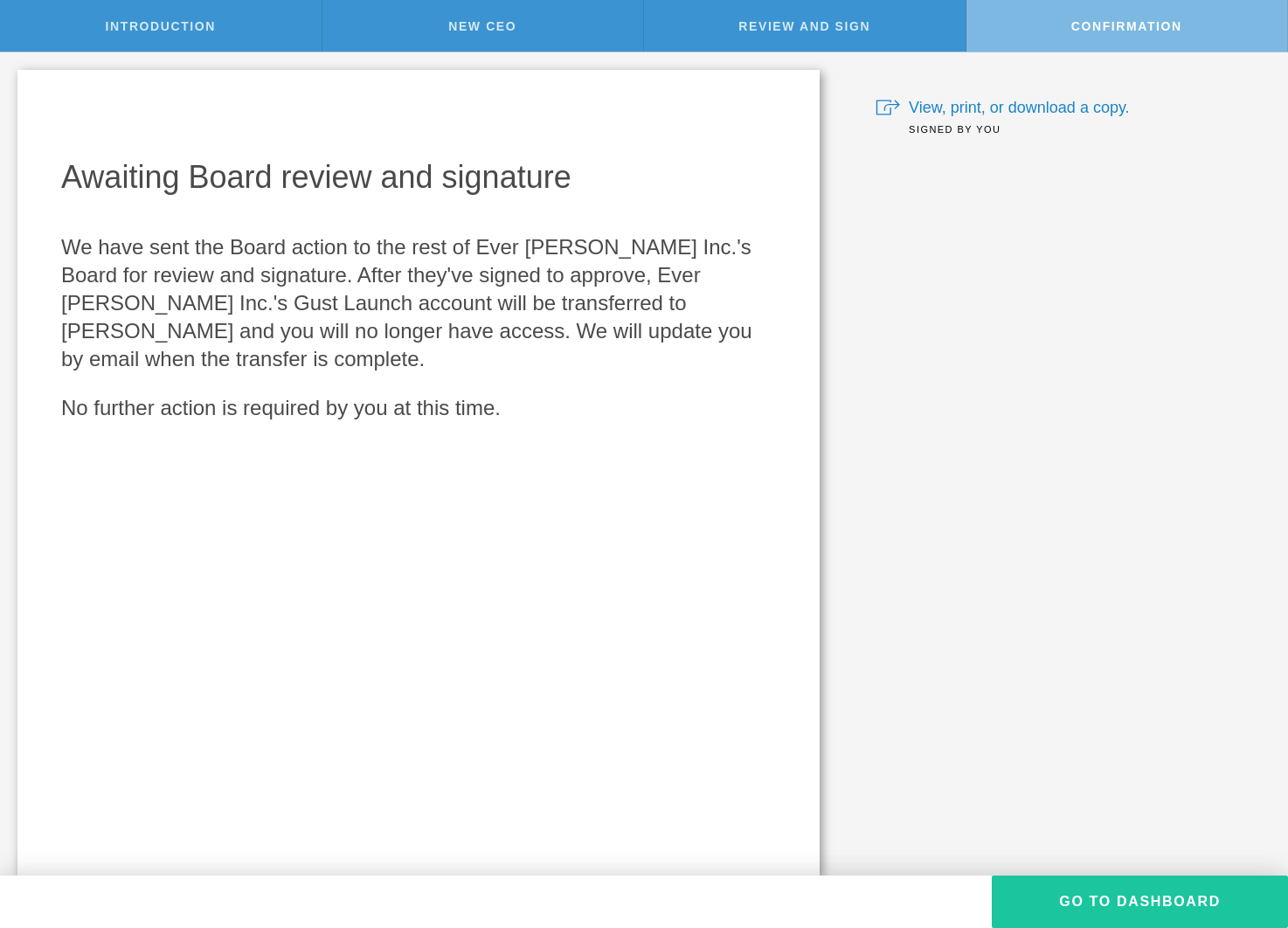
click at [1123, 903] on button "Go To Dashboard" at bounding box center [1139, 901] width 297 height 52
